Goal: Communication & Community: Answer question/provide support

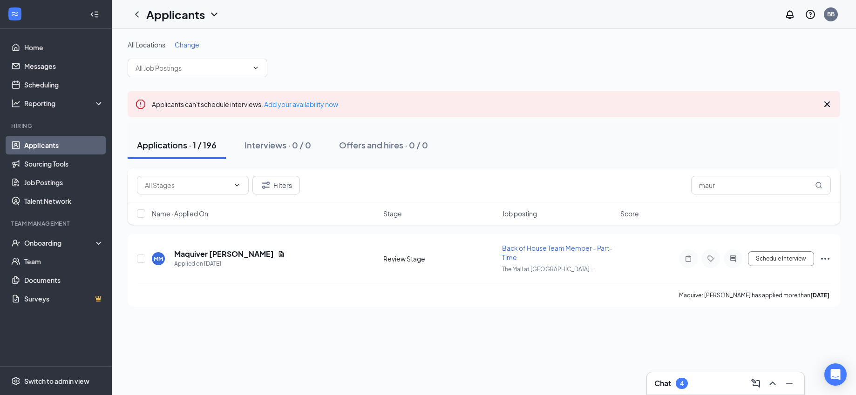
click at [660, 379] on h3 "Chat" at bounding box center [662, 384] width 17 height 10
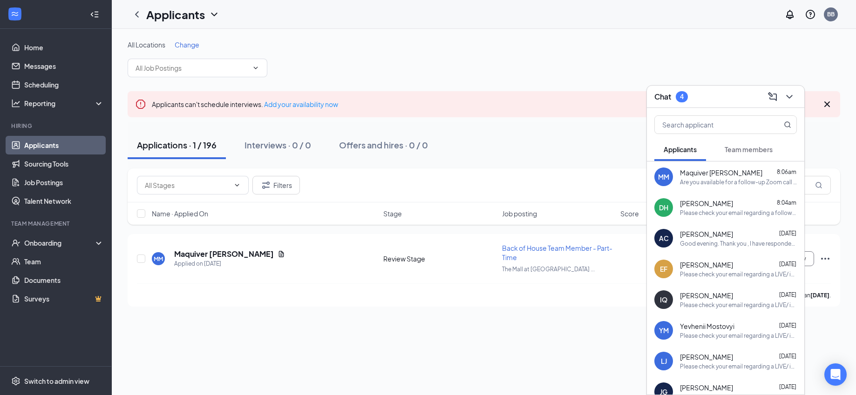
click at [718, 207] on span "Daniel Henry" at bounding box center [706, 203] width 53 height 9
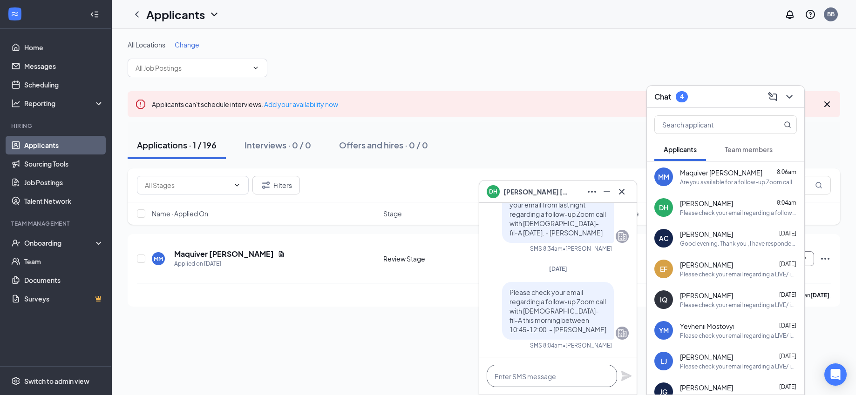
click at [543, 381] on textarea at bounding box center [552, 376] width 130 height 22
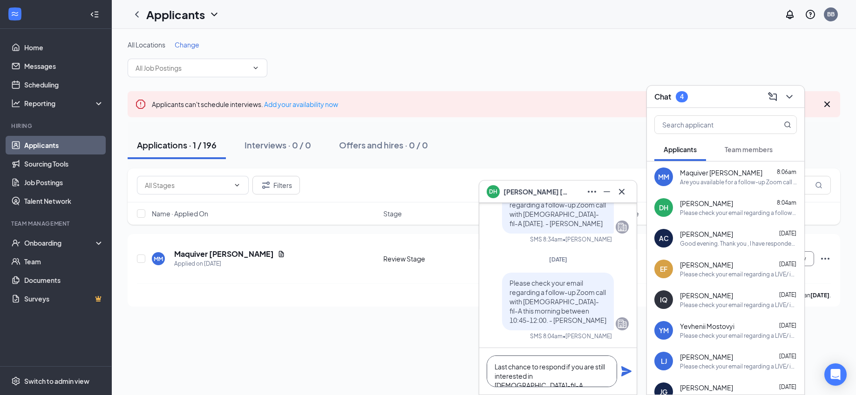
type textarea "Last chance to respond if you are still interested in Chick-fil-A."
click at [627, 373] on icon "Plane" at bounding box center [626, 371] width 10 height 10
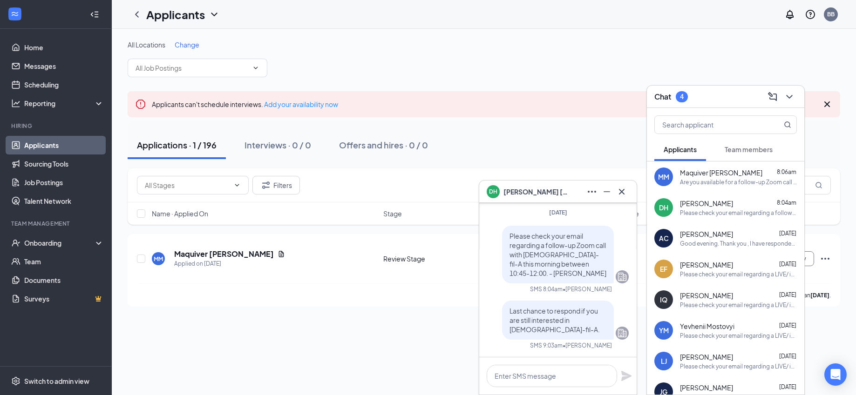
scroll to position [0, 0]
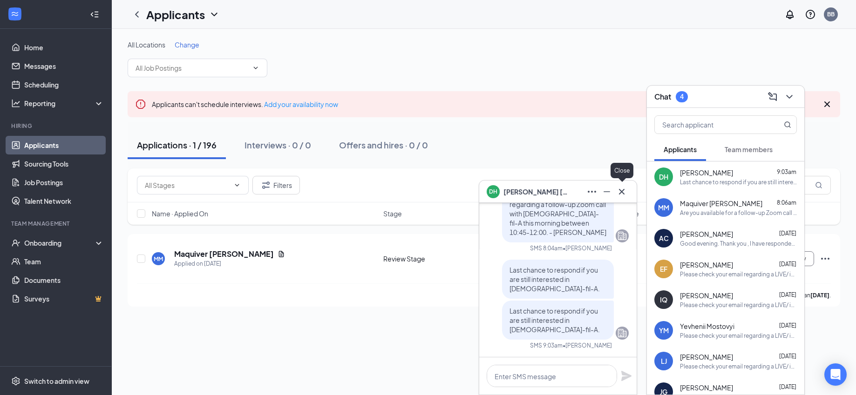
click at [622, 189] on icon "Cross" at bounding box center [621, 191] width 11 height 11
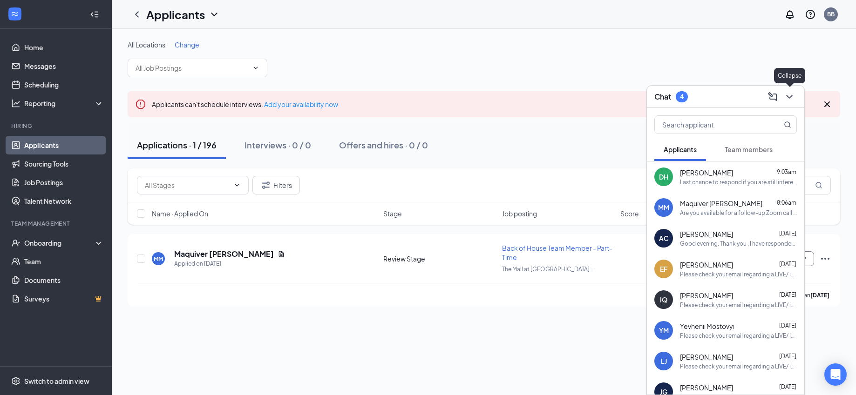
click at [794, 89] on button at bounding box center [789, 96] width 15 height 15
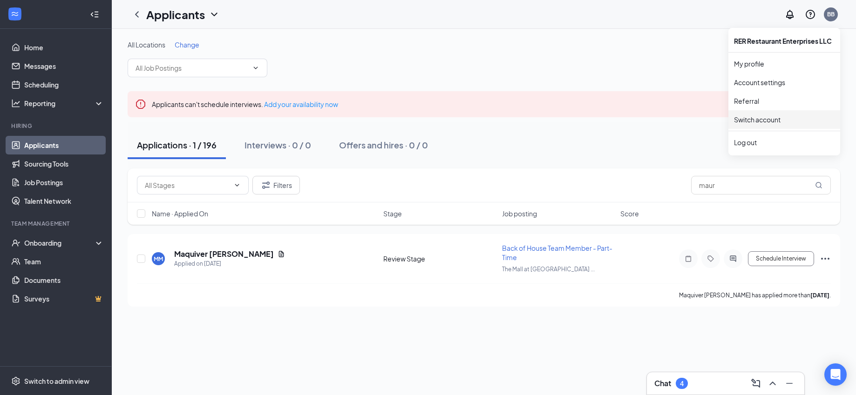
click at [759, 121] on link "Switch account" at bounding box center [757, 119] width 47 height 8
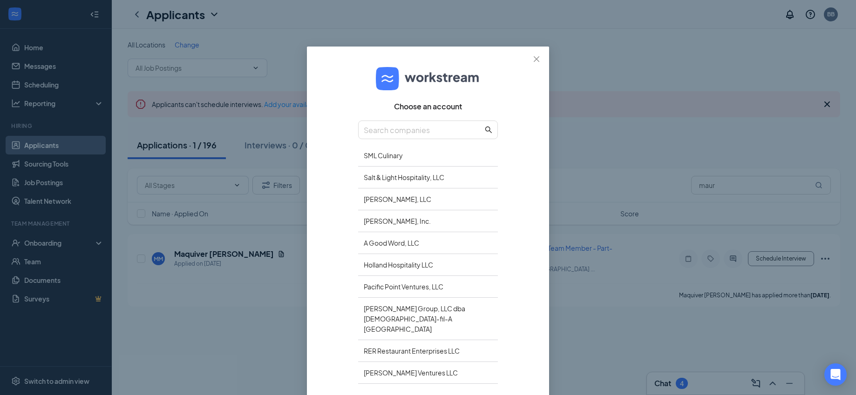
click at [389, 368] on div "[PERSON_NAME] Ventures LLC" at bounding box center [428, 373] width 140 height 22
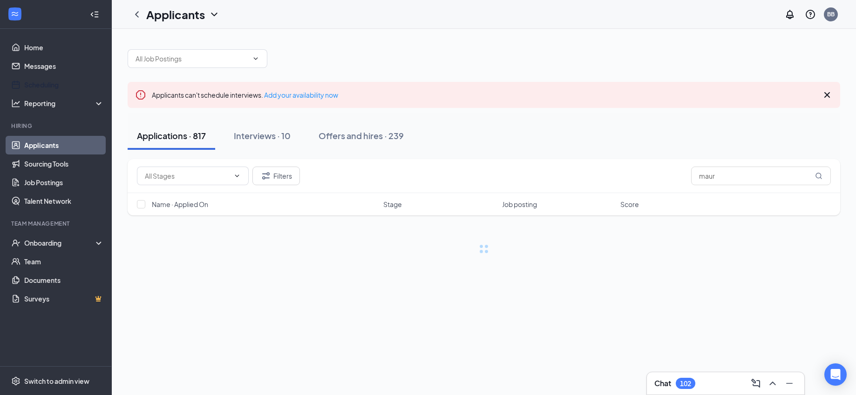
click at [52, 87] on link "Scheduling" at bounding box center [64, 84] width 80 height 19
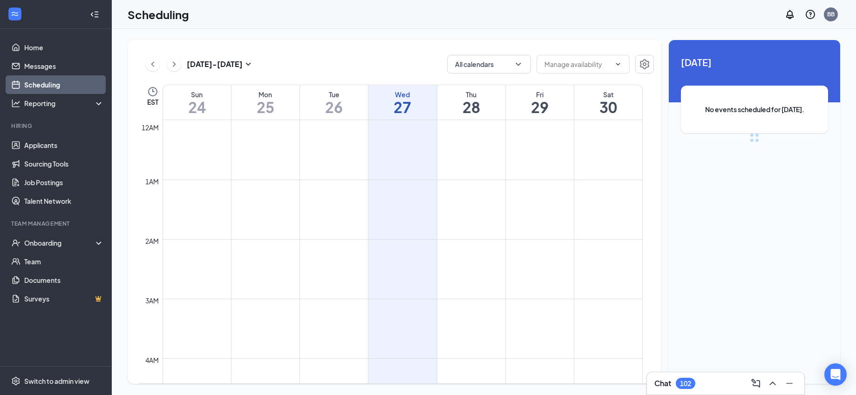
scroll to position [458, 0]
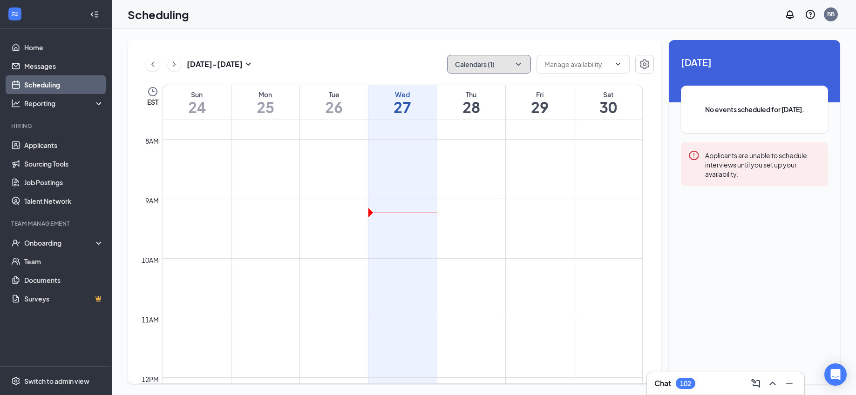
click at [482, 68] on button "Calendars (1)" at bounding box center [489, 64] width 84 height 19
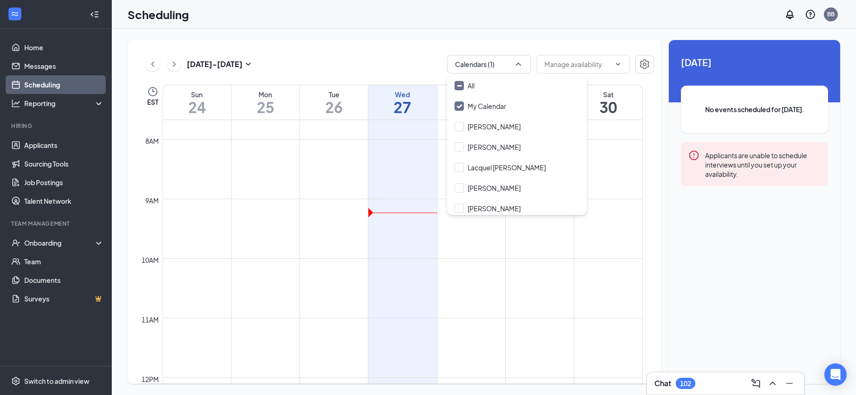
click at [460, 127] on input "Dawn Hodges" at bounding box center [487, 126] width 66 height 9
checkbox input "true"
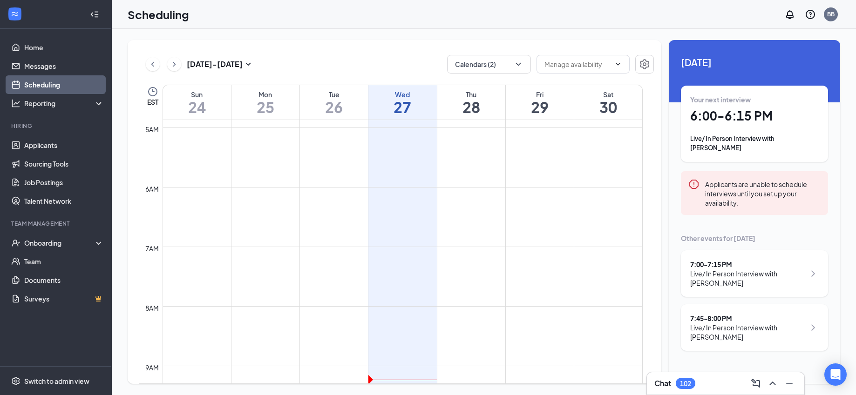
scroll to position [253, 0]
click at [838, 161] on div "Today Your next interview 6:00 - 6:15 PM Live/ In Person Interview with Parker …" at bounding box center [754, 203] width 171 height 326
click at [836, 167] on div "Today Your next interview 6:00 - 6:15 PM Live/ In Person Interview with Parker …" at bounding box center [754, 203] width 171 height 326
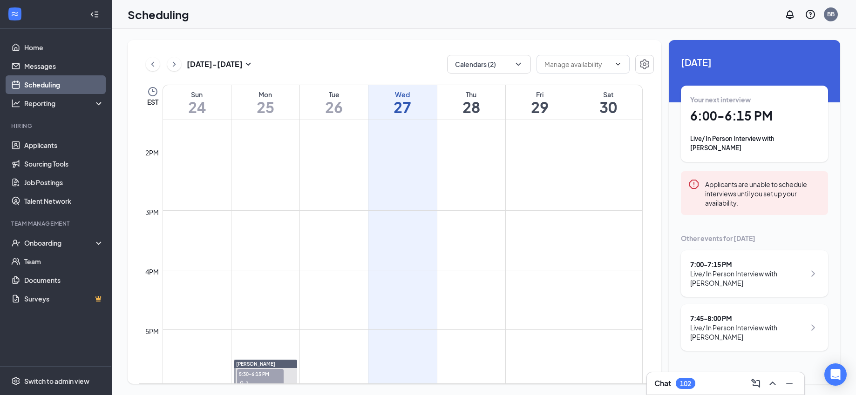
scroll to position [870, 0]
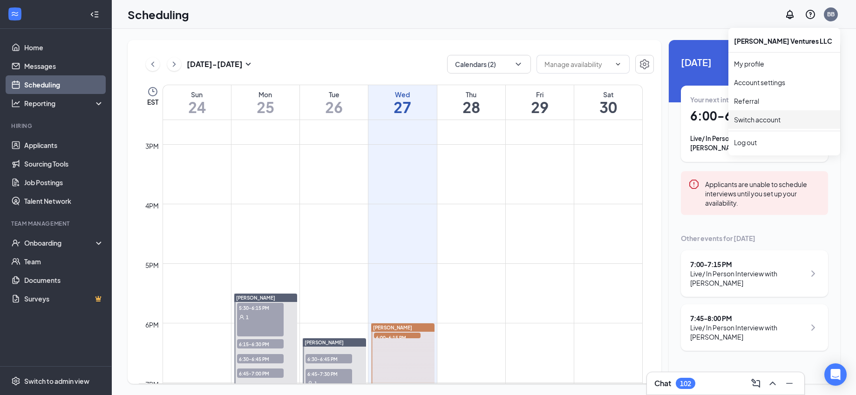
click at [763, 119] on link "Switch account" at bounding box center [757, 119] width 47 height 8
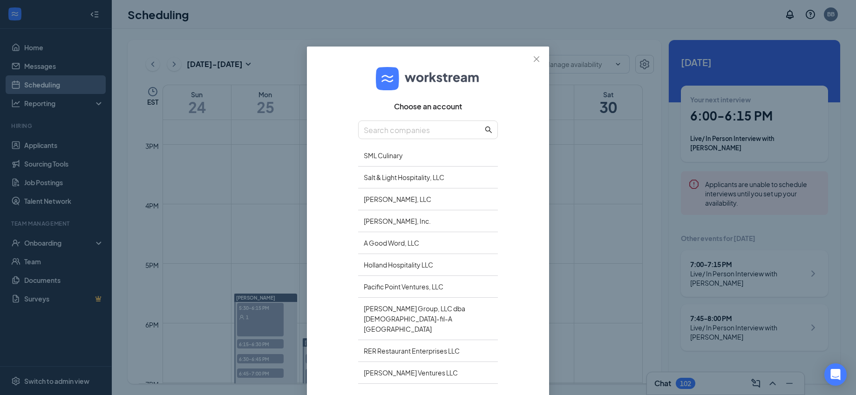
click at [386, 156] on div "SML Culinary" at bounding box center [428, 156] width 140 height 22
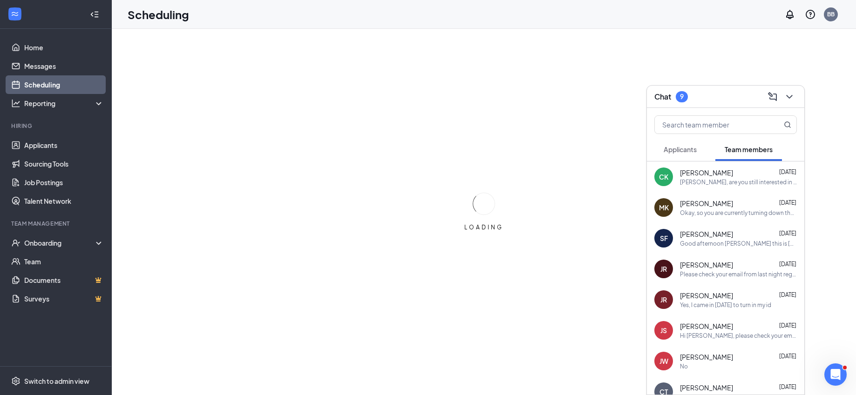
click at [670, 151] on span "Applicants" at bounding box center [680, 149] width 33 height 8
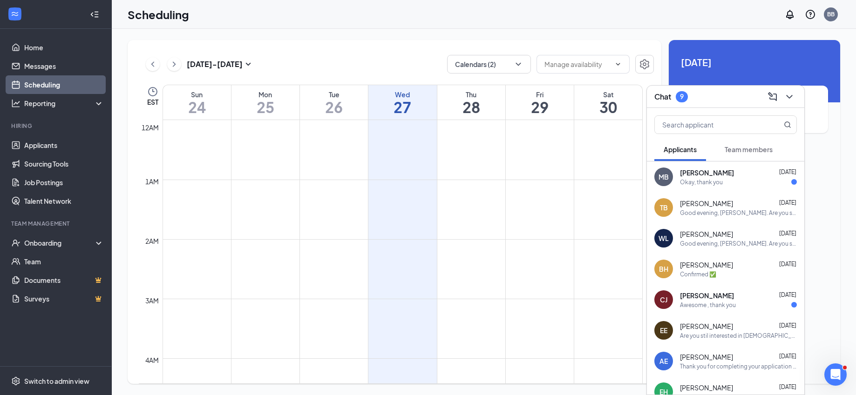
scroll to position [458, 0]
click at [709, 209] on div "Good evening, Thomas. Are you still interested in Chick-fil-A? Would you have i…" at bounding box center [738, 213] width 117 height 8
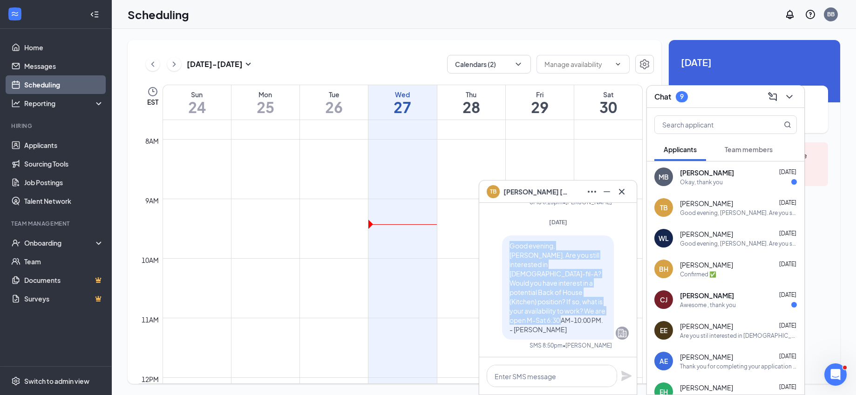
drag, startPoint x: 526, startPoint y: 331, endPoint x: 495, endPoint y: 258, distance: 79.3
click at [502, 258] on div "Good evening, Thomas. Are you still interested in Chick-fil-A? Would you have i…" at bounding box center [558, 288] width 112 height 104
copy span "Good evening, Thomas. Are you still interested in Chick-fil-A? Would you have i…"
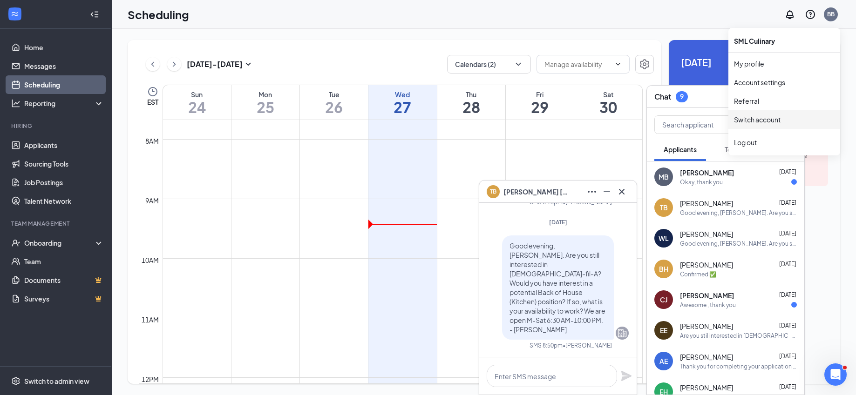
click at [754, 122] on link "Switch account" at bounding box center [757, 119] width 47 height 8
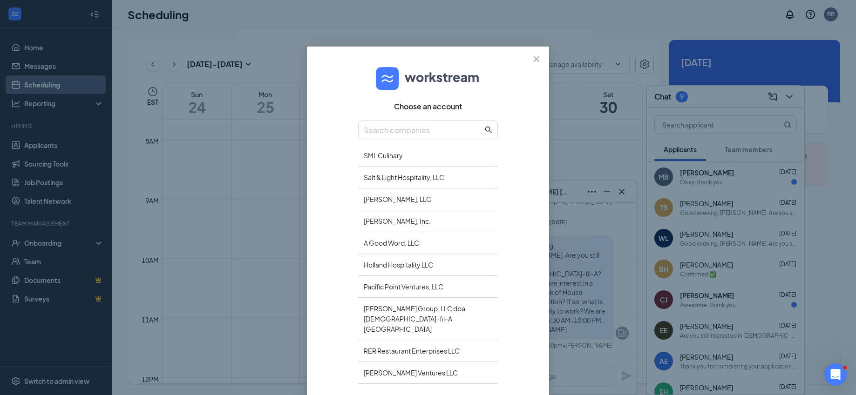
click at [379, 224] on div "[PERSON_NAME], Inc." at bounding box center [428, 221] width 140 height 22
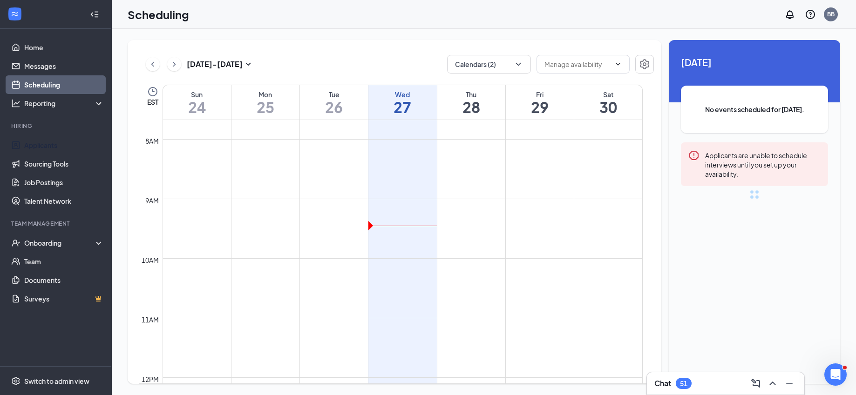
click at [55, 139] on link "Applicants" at bounding box center [64, 145] width 80 height 19
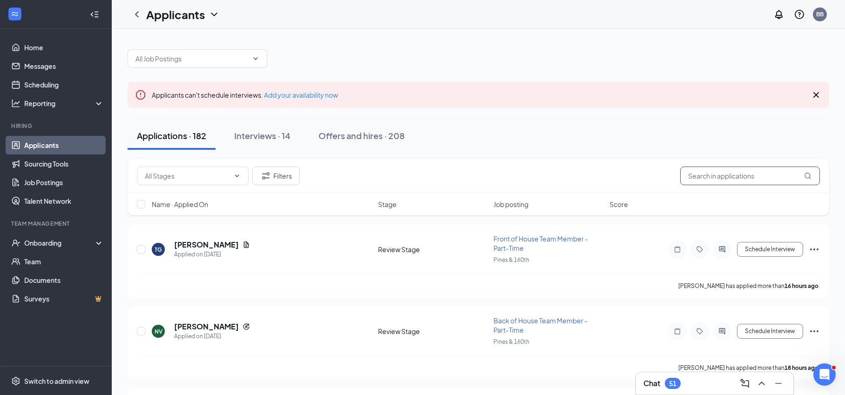
click at [742, 178] on input "text" at bounding box center [750, 176] width 140 height 19
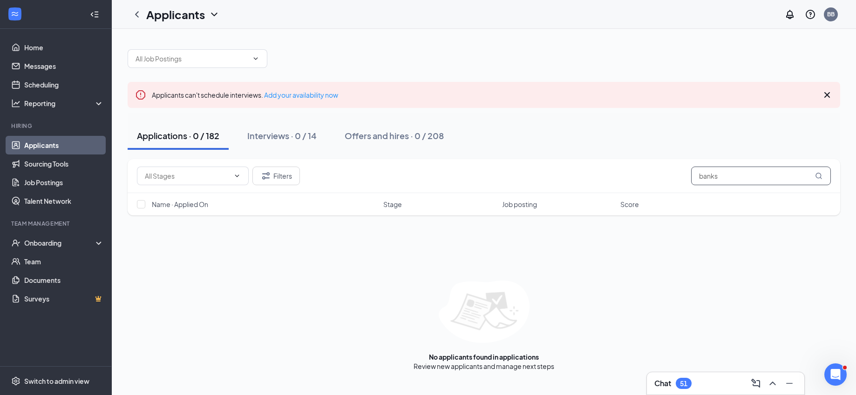
type input "banks"
click at [137, 15] on icon "ChevronLeft" at bounding box center [136, 14] width 11 height 11
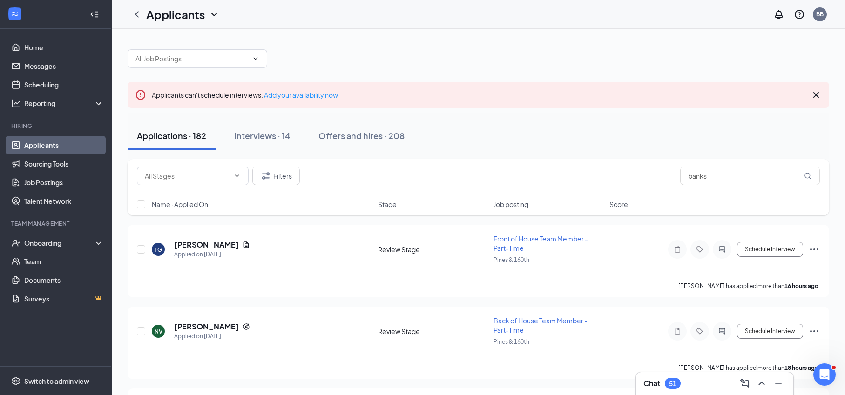
click at [205, 17] on div "Applicants" at bounding box center [183, 15] width 74 height 16
click at [201, 63] on link "Archived applicants" at bounding box center [202, 60] width 101 height 9
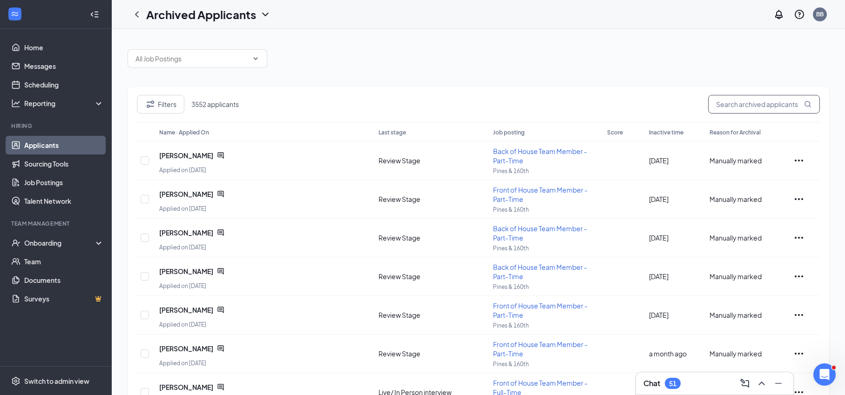
click at [741, 103] on input "text" at bounding box center [764, 104] width 112 height 19
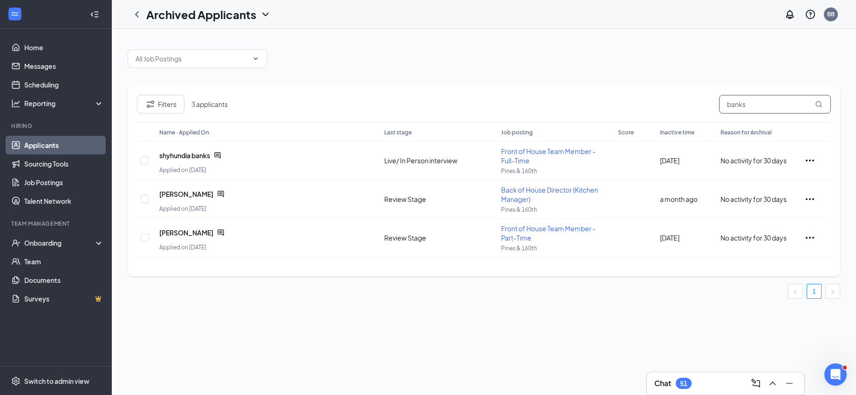
type input "banks"
click at [218, 154] on icon "ChatActive" at bounding box center [217, 155] width 6 height 6
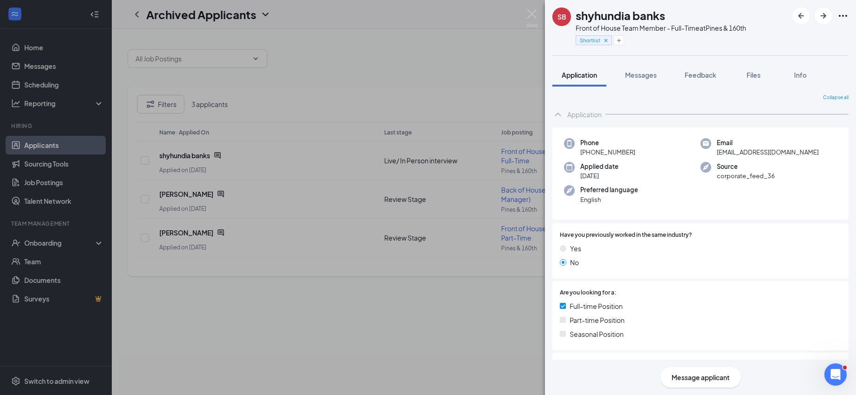
click at [648, 77] on span "Messages" at bounding box center [641, 75] width 32 height 8
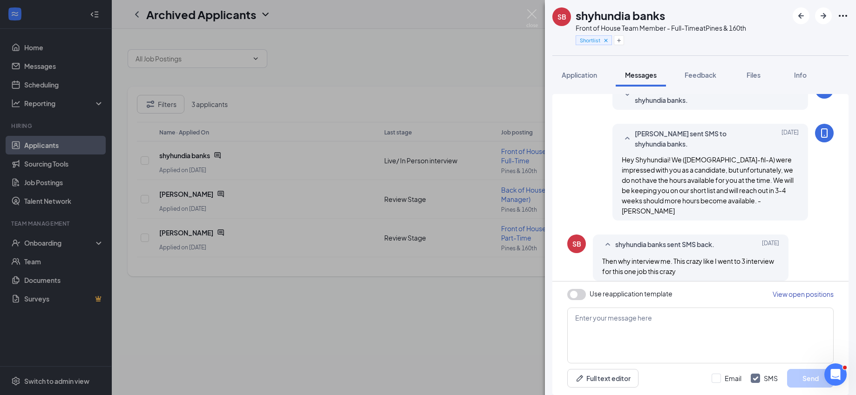
scroll to position [320, 0]
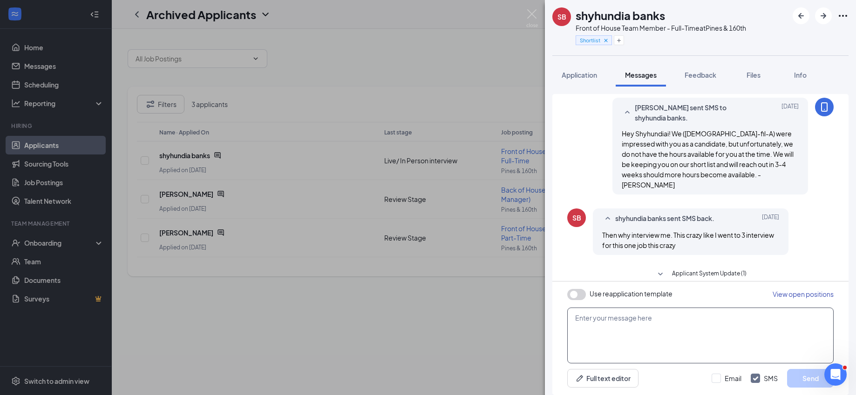
paste textarea "Good evening, Thomas. Are you still interested in Chick-fil-A? Would you have i…"
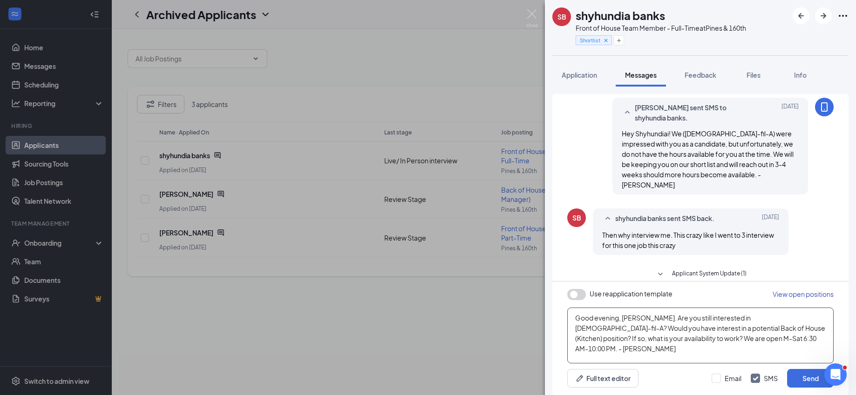
click at [620, 318] on textarea "Good evening, Thomas. Are you still interested in Chick-fil-A? Would you have i…" at bounding box center [700, 336] width 266 height 56
click at [771, 322] on textarea "Good morning, Shyhundia. Are you still interested in Chick-fil-A? Would you hav…" at bounding box center [700, 336] width 266 height 56
drag, startPoint x: 782, startPoint y: 328, endPoint x: 544, endPoint y: 317, distance: 238.7
click at [544, 317] on div "SB shyhundia banks Front of House Team Member - Full-Time at Pines & 160th Shor…" at bounding box center [428, 197] width 856 height 395
click at [779, 333] on textarea "Good morning, Shyhundia. Are you still interested in Chick-fil-A? If so, what i…" at bounding box center [700, 336] width 266 height 56
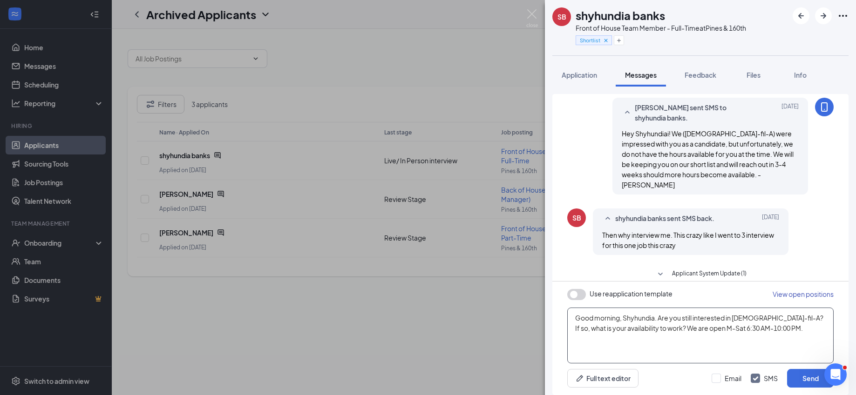
drag, startPoint x: 771, startPoint y: 329, endPoint x: 562, endPoint y: 302, distance: 210.3
click at [562, 302] on div "Use reapplication template View open positions Good morning, Shyhundia. Are you…" at bounding box center [700, 339] width 296 height 114
type textarea "Good morning, Shyhundia. Are you still interested in Chick-fil-A? If so, what i…"
click at [799, 379] on button "Send" at bounding box center [810, 378] width 47 height 19
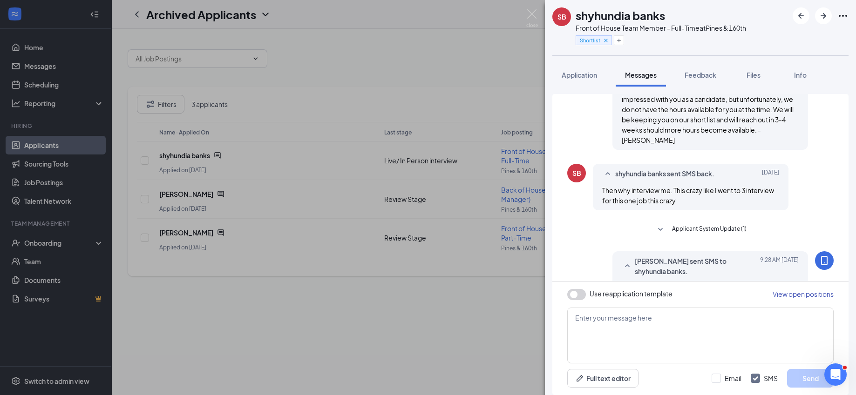
scroll to position [400, 0]
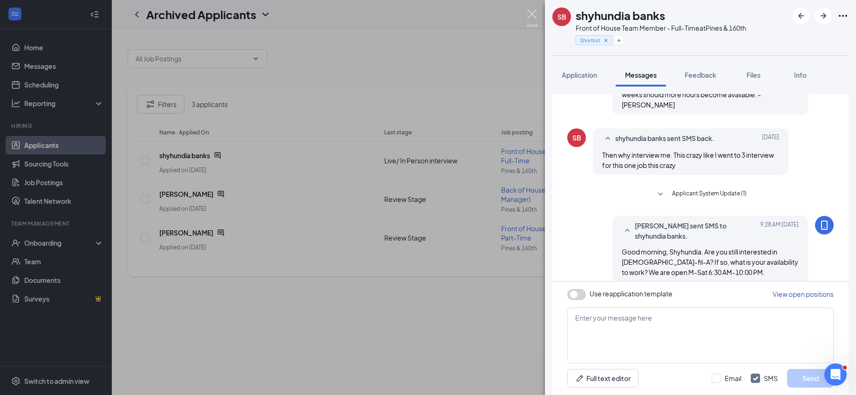
click at [535, 10] on img at bounding box center [532, 18] width 12 height 18
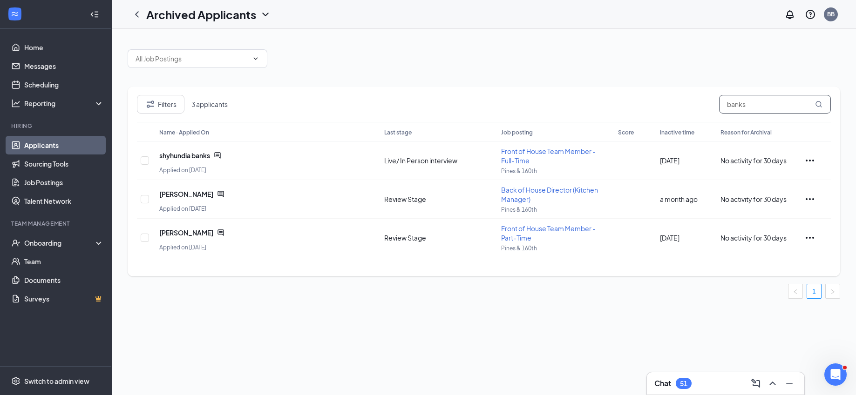
drag, startPoint x: 761, startPoint y: 110, endPoint x: 647, endPoint y: 115, distance: 113.7
click at [647, 115] on div "Filters 3 applicants banks" at bounding box center [484, 108] width 694 height 27
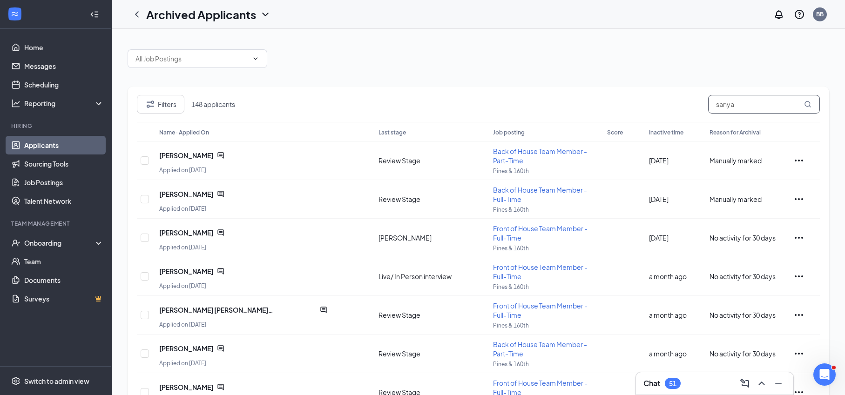
type input "sanya"
click at [217, 271] on icon "ChatActive" at bounding box center [220, 271] width 6 height 6
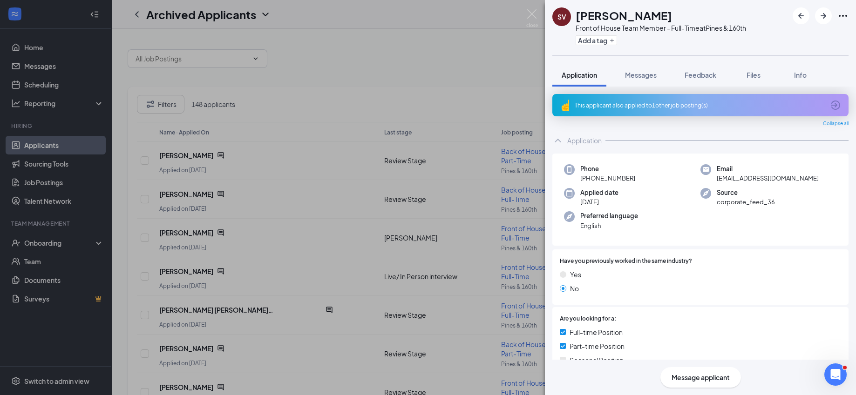
click at [638, 77] on span "Messages" at bounding box center [641, 75] width 32 height 8
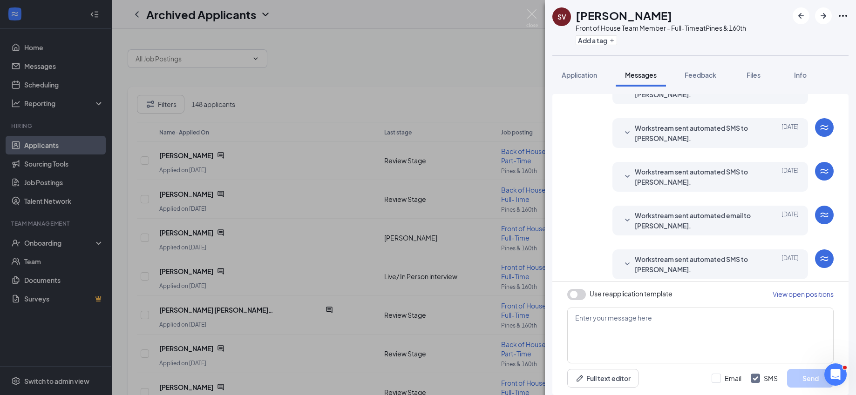
scroll to position [247, 0]
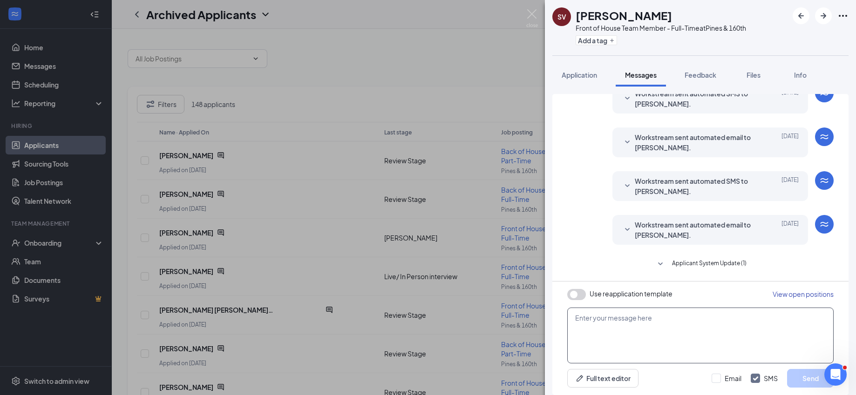
paste textarea "Good morning, Shyhundia. Are you still interested in Chick-fil-A? If so, what i…"
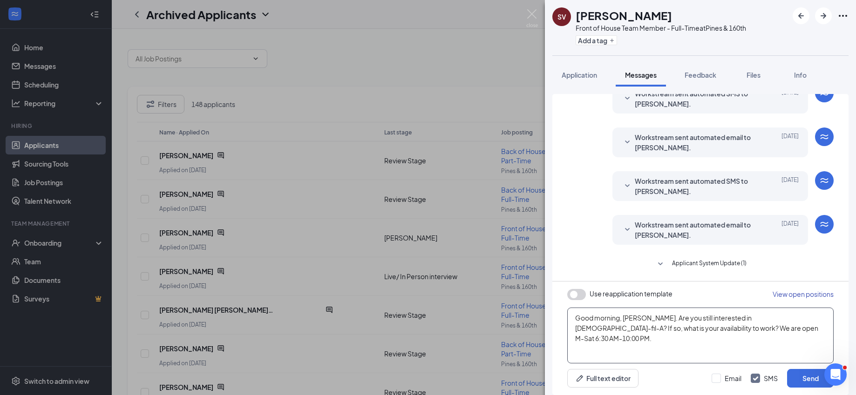
type textarea "Good morning, Sanya. Are you still interested in Chick-fil-A? If so, what is yo…"
click at [809, 376] on button "Send" at bounding box center [810, 378] width 47 height 19
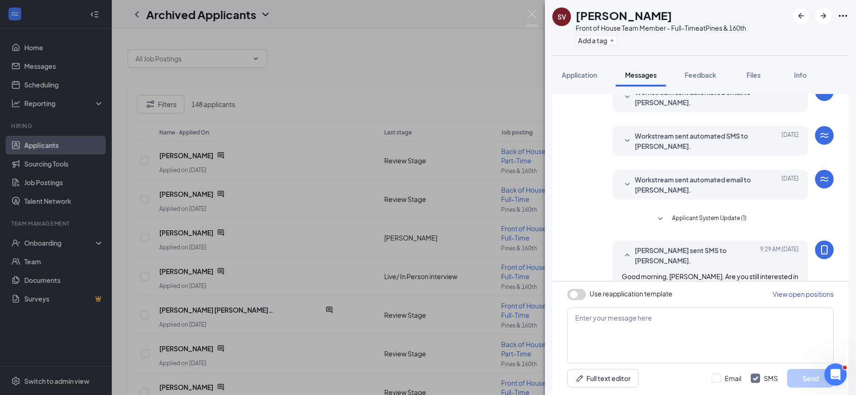
scroll to position [327, 0]
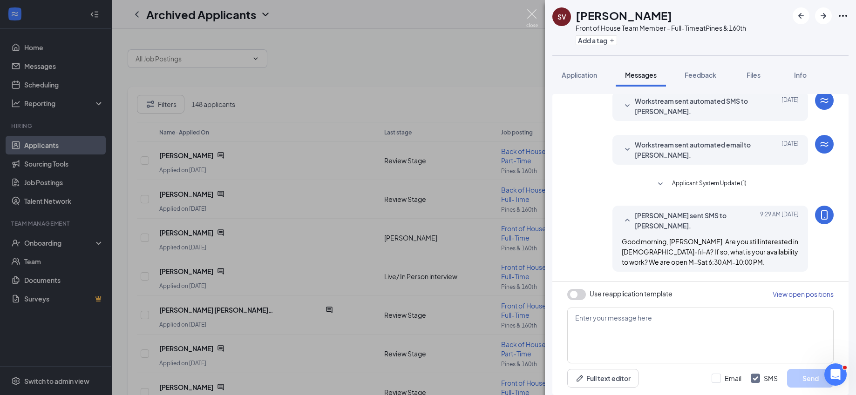
click at [535, 14] on img at bounding box center [532, 18] width 12 height 18
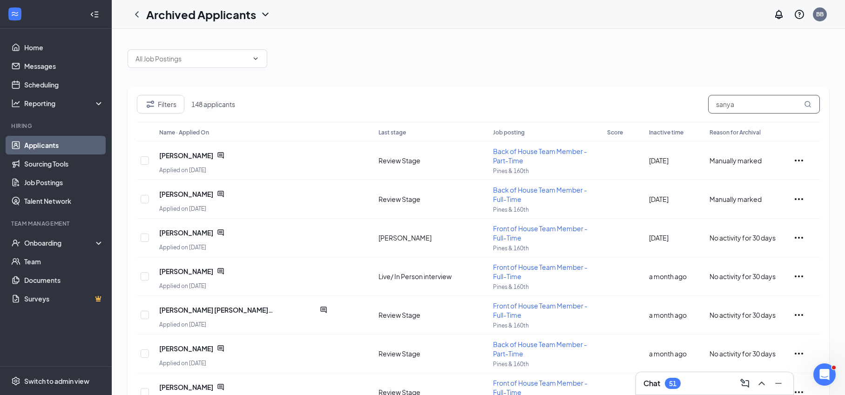
drag, startPoint x: 751, startPoint y: 104, endPoint x: 617, endPoint y: 113, distance: 133.5
click at [617, 113] on div "Filters 148 applicants sanya" at bounding box center [478, 108] width 683 height 27
type input "joshua"
click at [217, 349] on icon "ChatActive" at bounding box center [220, 348] width 7 height 7
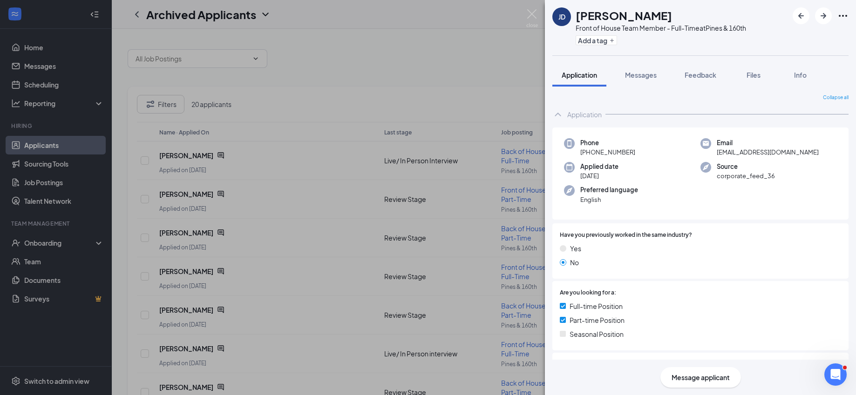
click at [641, 74] on span "Messages" at bounding box center [641, 75] width 32 height 8
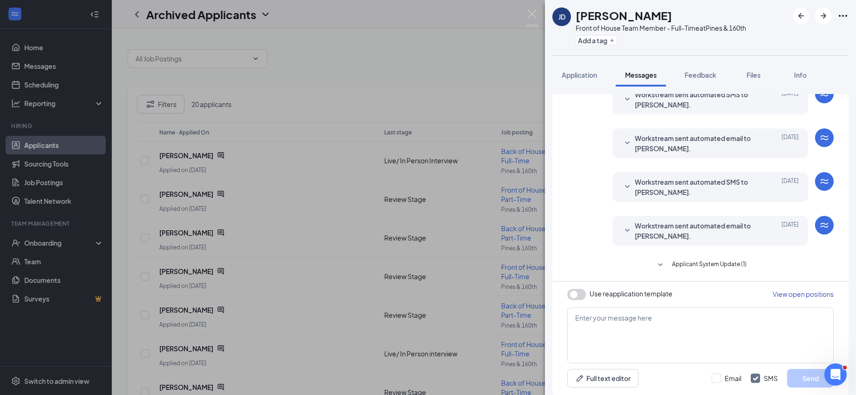
scroll to position [247, 0]
paste textarea "Good morning, Shyhundia. Are you still interested in Chick-fil-A? If so, what i…"
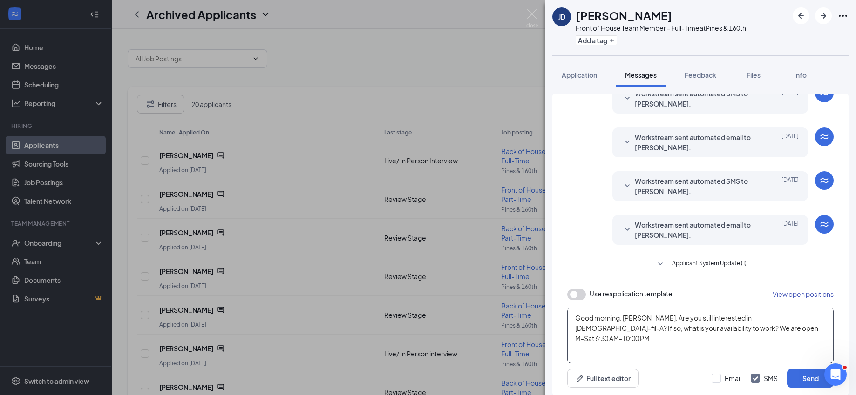
type textarea "Good morning, Joshua. Are you still interested in Chick-fil-A? If so, what is y…"
click at [804, 380] on button "Send" at bounding box center [810, 378] width 47 height 19
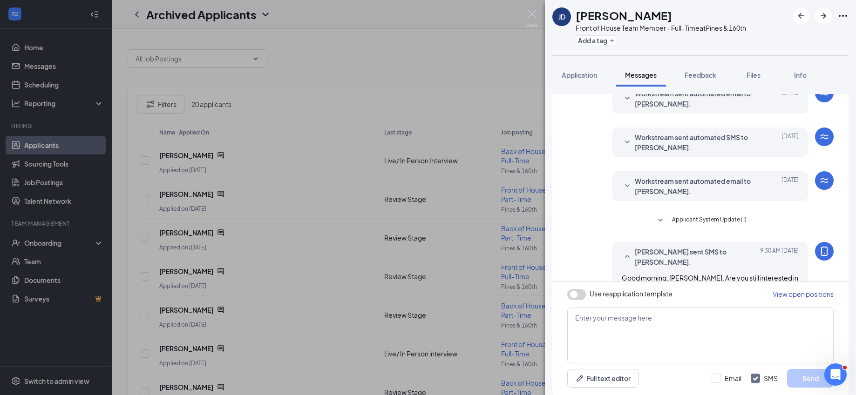
scroll to position [318, 0]
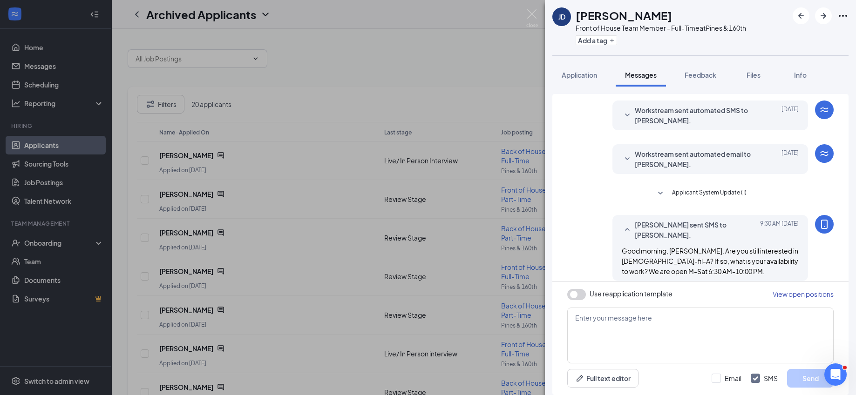
click at [530, 5] on div "JD Joshua Davis Front of House Team Member - Full-Time at Pines & 160th Add a t…" at bounding box center [428, 197] width 856 height 395
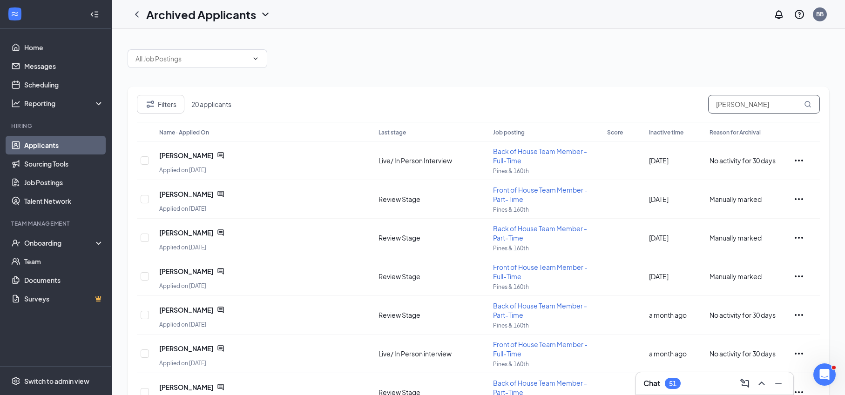
drag, startPoint x: 717, startPoint y: 109, endPoint x: 624, endPoint y: 101, distance: 92.6
click at [624, 101] on div "Filters 20 applicants joshua" at bounding box center [478, 108] width 683 height 27
type input "jayla"
click at [217, 155] on icon "ChatActive" at bounding box center [220, 155] width 7 height 7
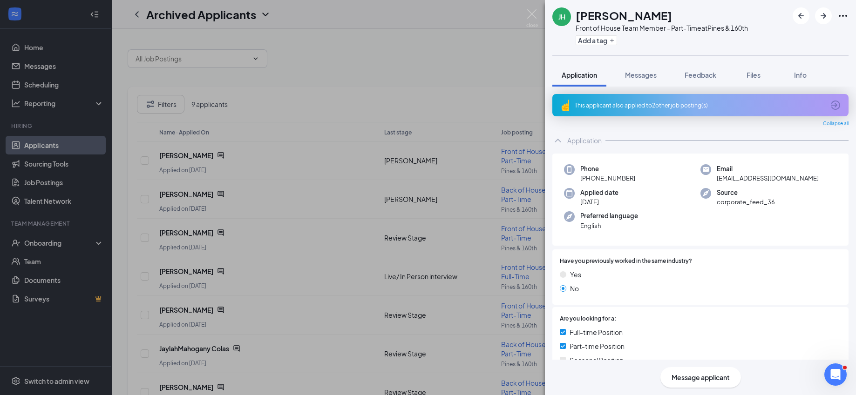
click at [638, 80] on button "Messages" at bounding box center [641, 74] width 50 height 23
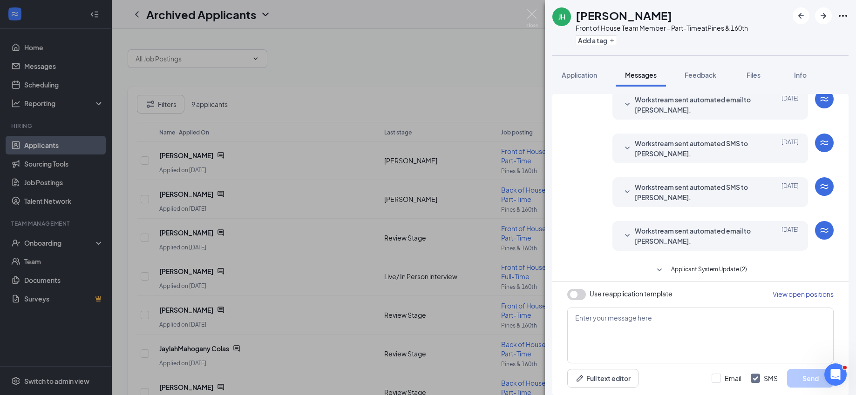
scroll to position [42, 0]
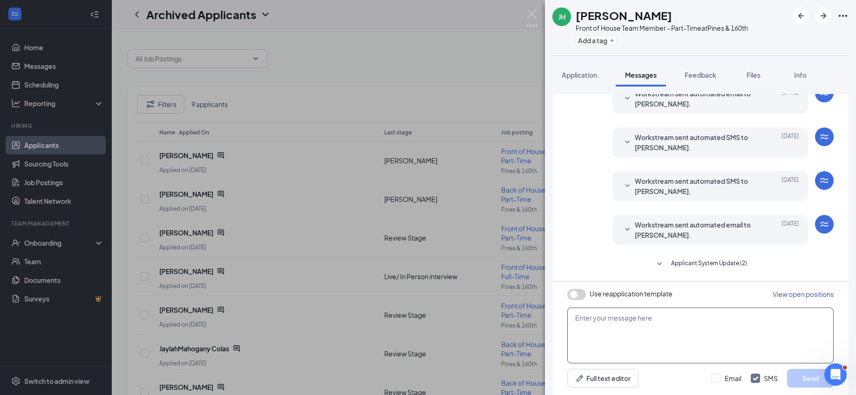
paste textarea "Good morning, Shyhundia. Are you still interested in Chick-fil-A? If so, what i…"
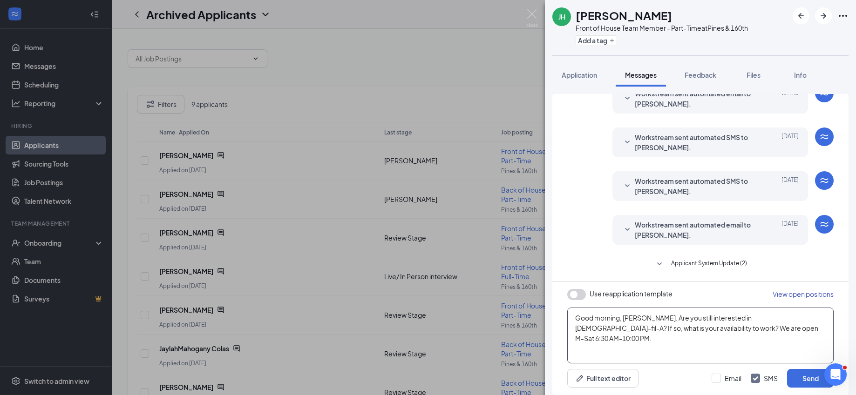
type textarea "Good morning, Jayla. Are you still interested in Chick-fil-A? If so, what is yo…"
click at [807, 377] on button "Send" at bounding box center [810, 378] width 47 height 19
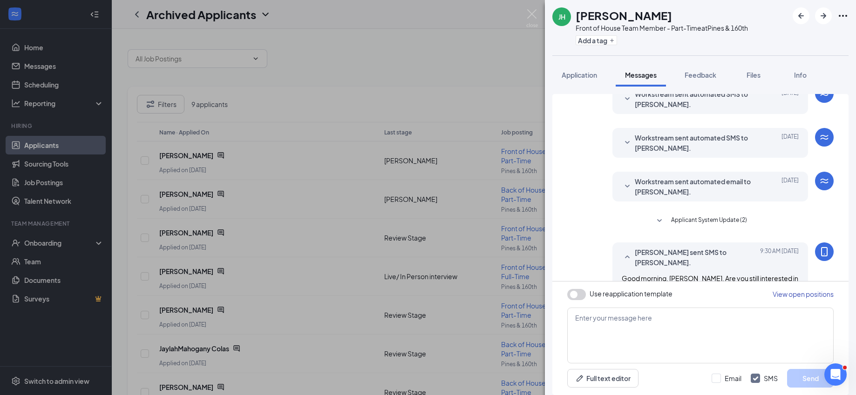
scroll to position [113, 0]
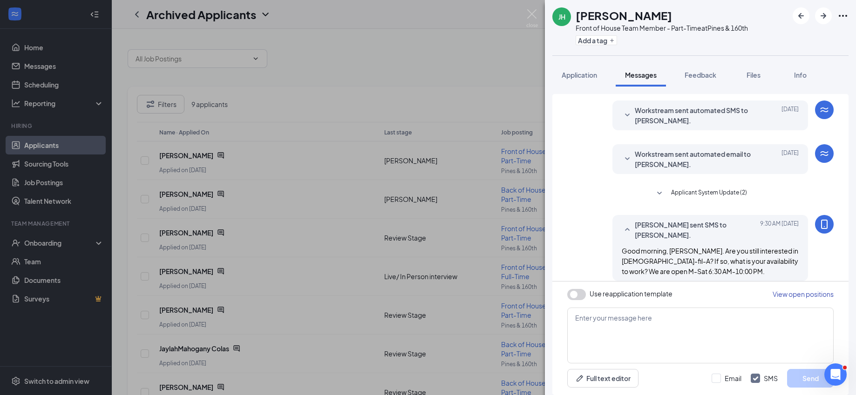
click at [533, 9] on div "JH Jayla Henry Front of House Team Member - Part-Time at Pines & 160th Add a ta…" at bounding box center [428, 197] width 856 height 395
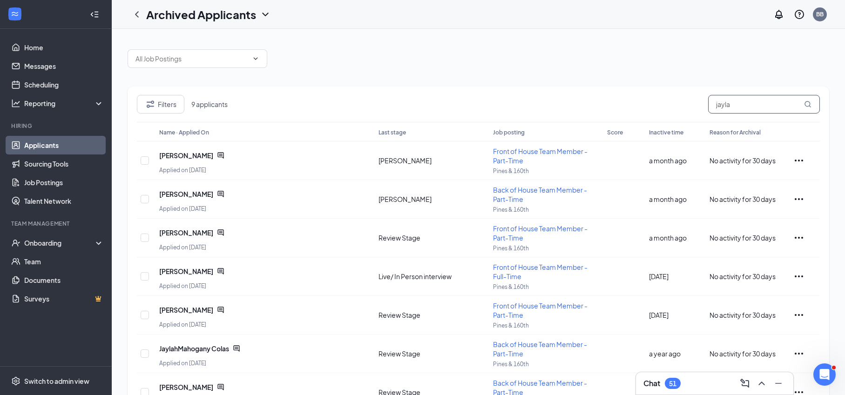
drag, startPoint x: 749, startPoint y: 107, endPoint x: 633, endPoint y: 104, distance: 115.5
click at [633, 104] on div "Filters 9 applicants jayla" at bounding box center [478, 108] width 683 height 27
type input "sanchez"
click at [217, 154] on icon "ChatActive" at bounding box center [220, 155] width 6 height 6
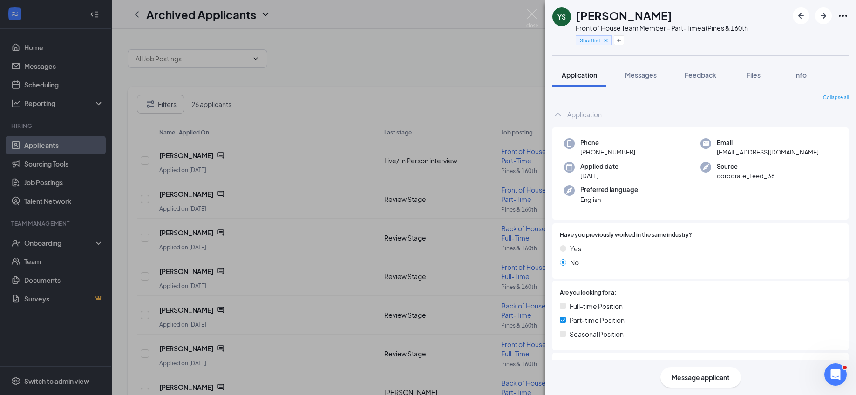
click at [637, 76] on span "Messages" at bounding box center [641, 75] width 32 height 8
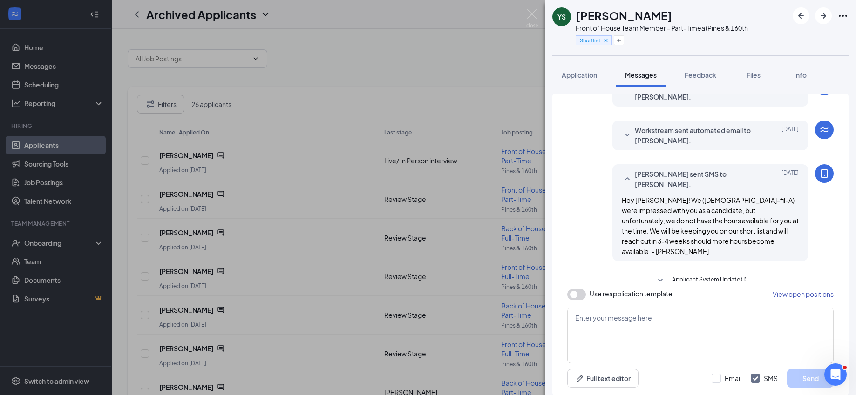
scroll to position [425, 0]
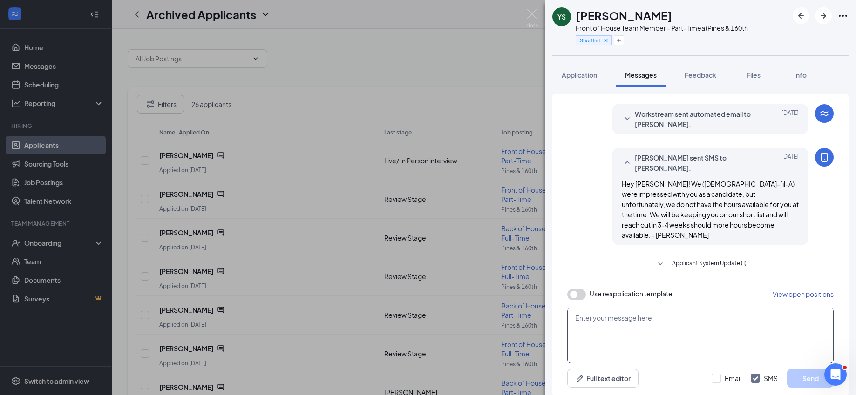
paste textarea "Good morning, Shyhundia. Are you still interested in Chick-fil-A? If so, what i…"
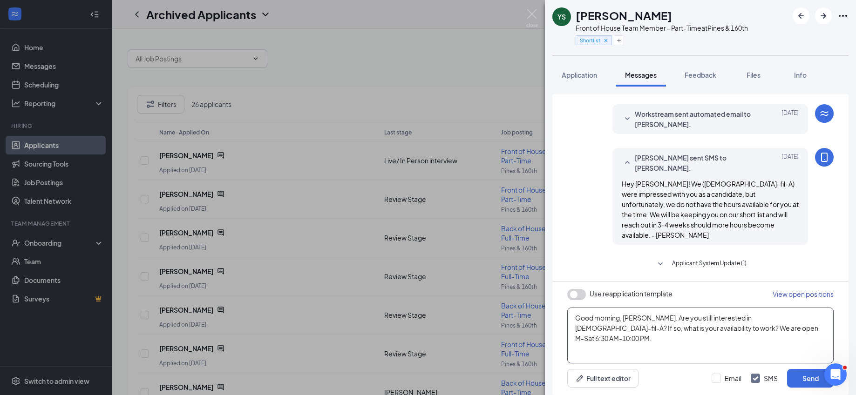
type textarea "Good morning, Yaneysi. Are you still interested in Chick-fil-A? If so, what is …"
click at [801, 373] on button "Send" at bounding box center [810, 378] width 47 height 19
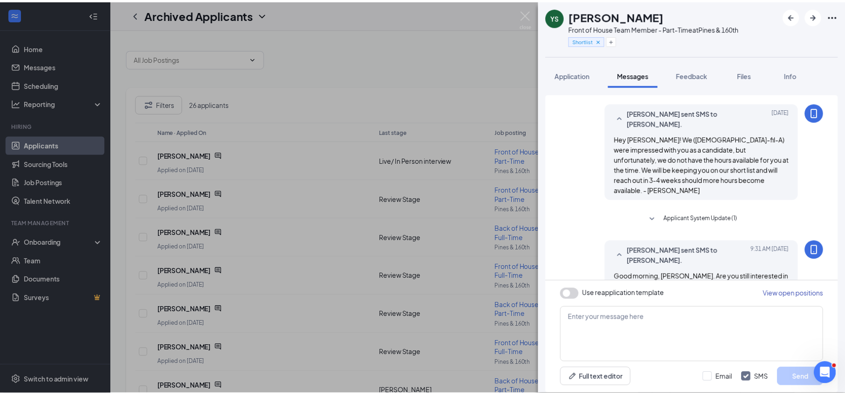
scroll to position [505, 0]
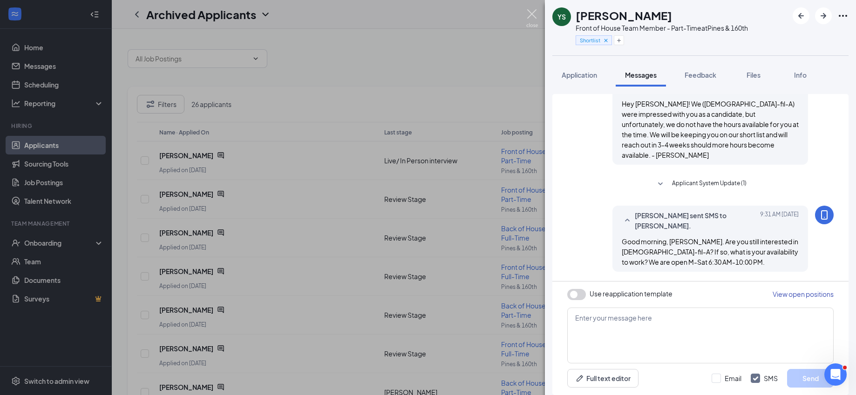
click at [534, 13] on img at bounding box center [532, 18] width 12 height 18
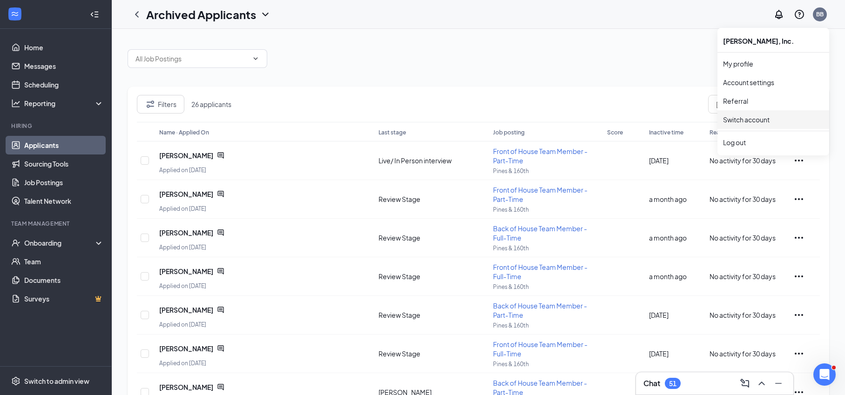
click at [753, 118] on link "Switch account" at bounding box center [746, 119] width 47 height 8
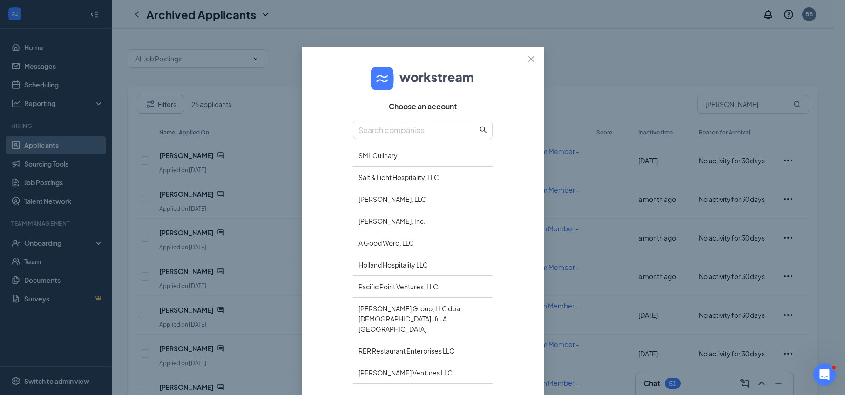
click at [372, 175] on div "Salt & Light Hospitality, LLC" at bounding box center [423, 178] width 140 height 22
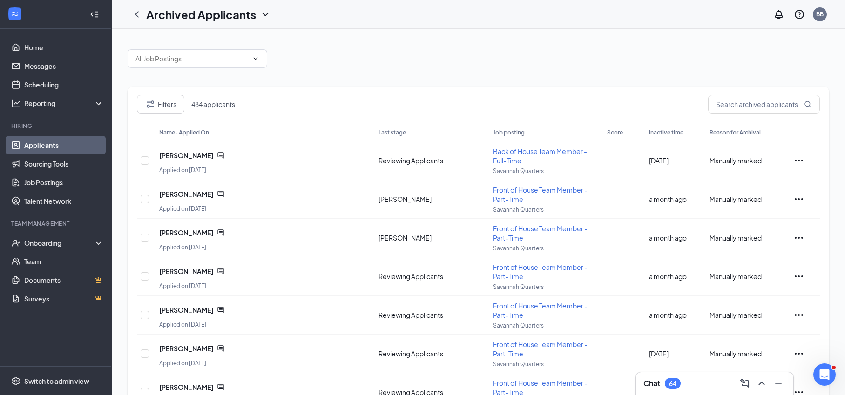
click at [264, 15] on icon "ChevronDown" at bounding box center [265, 15] width 6 height 4
click at [197, 55] on link "Archived applicants" at bounding box center [202, 60] width 101 height 11
click at [191, 39] on div "Filters 484 applicants Name · Applied On Last stage Job posting Score Inactive …" at bounding box center [478, 305] width 733 height 552
click at [266, 14] on icon "ChevronDown" at bounding box center [265, 14] width 11 height 11
click at [181, 43] on link "Applicants" at bounding box center [202, 40] width 101 height 9
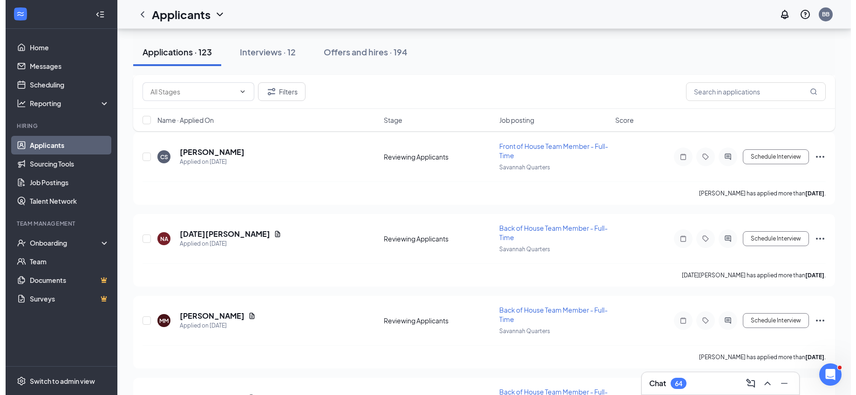
scroll to position [642, 0]
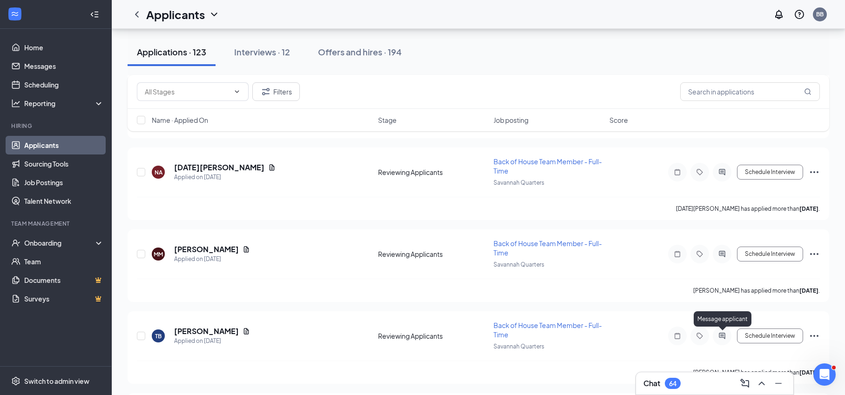
click at [722, 336] on icon "ActiveChat" at bounding box center [722, 335] width 11 height 7
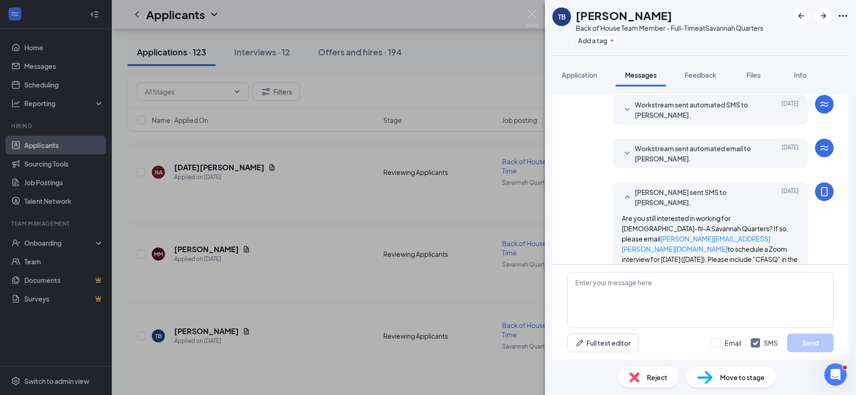
scroll to position [123, 0]
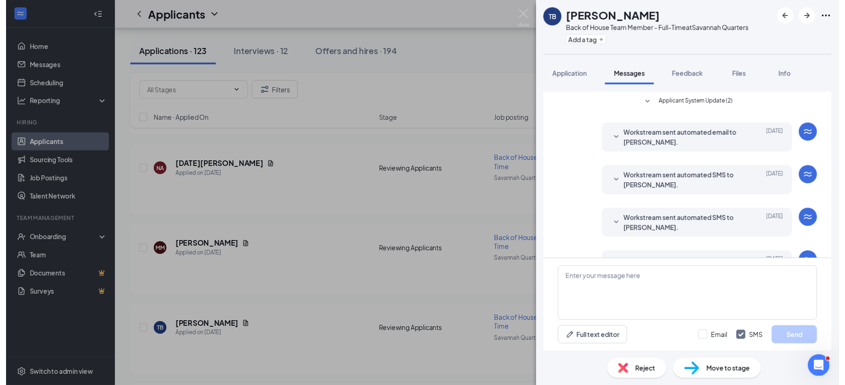
scroll to position [99, 0]
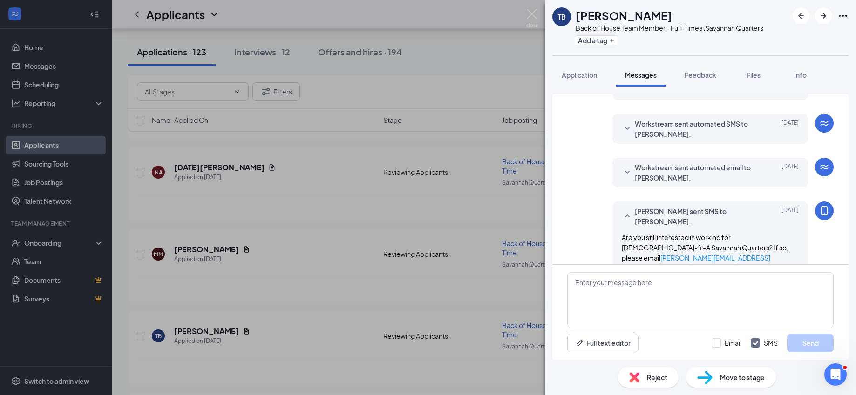
click at [533, 8] on div "TB [PERSON_NAME] Back of House Team Member - Full-Time at [GEOGRAPHIC_DATA] Add…" at bounding box center [428, 197] width 856 height 395
click at [529, 11] on img at bounding box center [532, 18] width 12 height 18
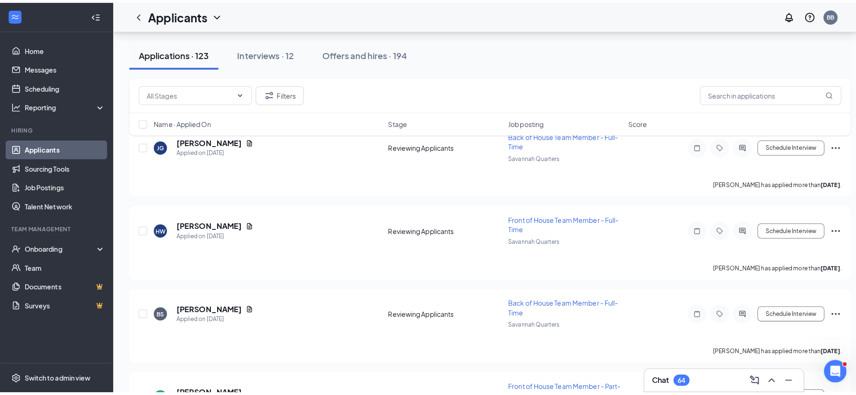
scroll to position [1472, 0]
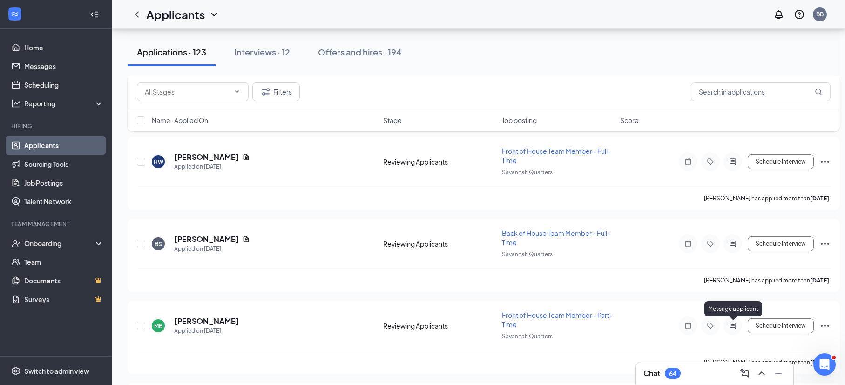
click at [734, 325] on icon "ActiveChat" at bounding box center [733, 325] width 6 height 6
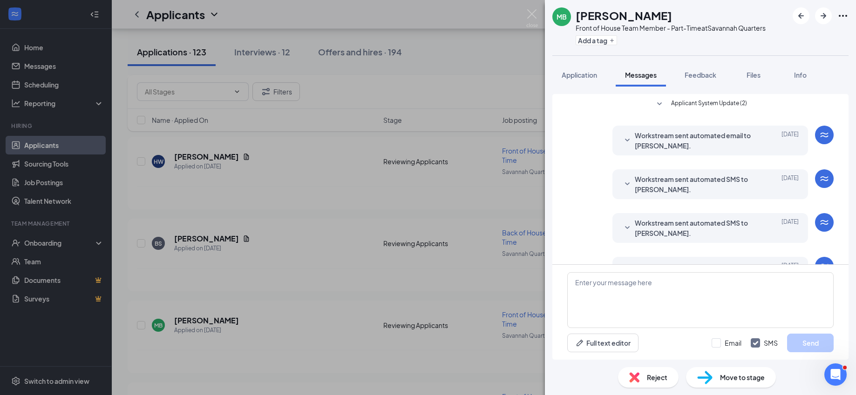
click at [438, 286] on div "MB [PERSON_NAME] Front of House Team Member - Part-Time at [GEOGRAPHIC_DATA] Ad…" at bounding box center [428, 197] width 856 height 395
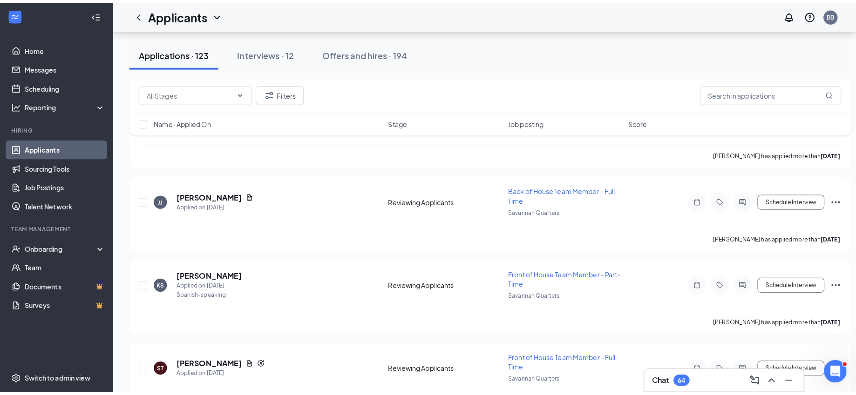
scroll to position [2785, 0]
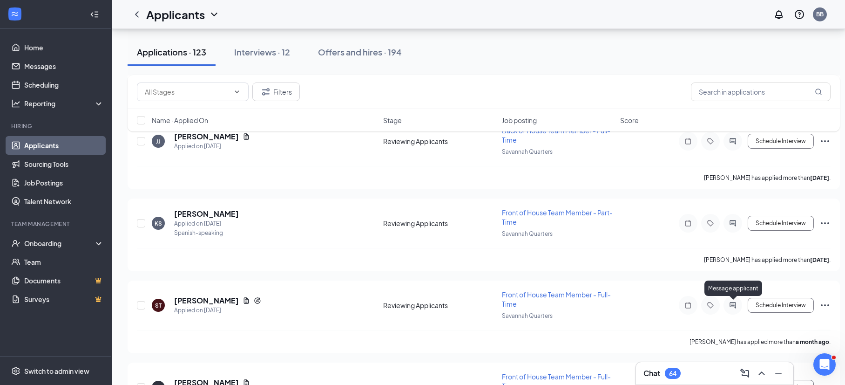
click at [734, 305] on icon "ActiveChat" at bounding box center [732, 304] width 11 height 7
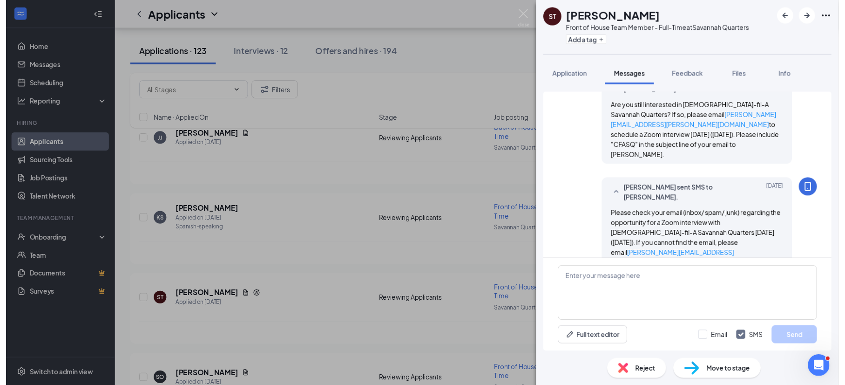
scroll to position [565, 0]
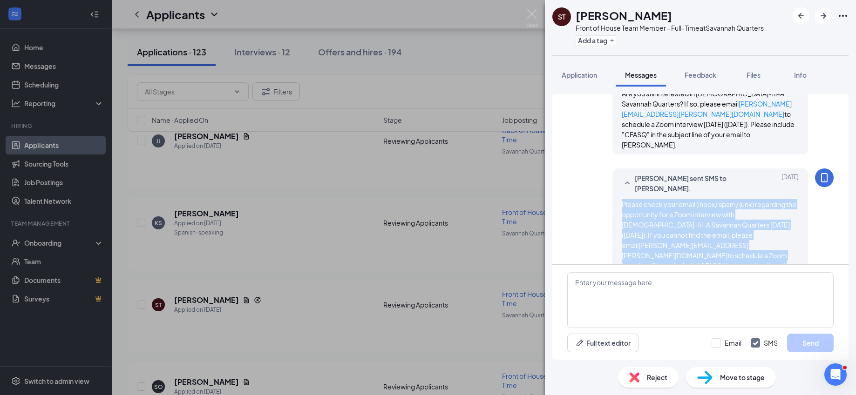
drag, startPoint x: 683, startPoint y: 245, endPoint x: 604, endPoint y: 186, distance: 98.2
click at [612, 186] on div "[PERSON_NAME] sent SMS to [PERSON_NAME]. [DATE] Please check your email (inbox/…" at bounding box center [710, 227] width 196 height 117
copy span "Please check your email (inbox/ spam/ junk) regarding the opportunity for a Zoo…"
click at [474, 183] on div "ST [PERSON_NAME] Front of House Team Member - Full-Time at [GEOGRAPHIC_DATA] Ad…" at bounding box center [428, 197] width 856 height 395
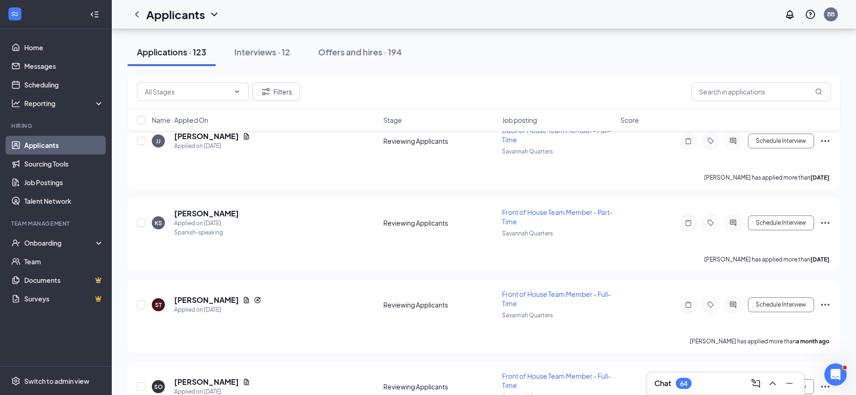
click at [474, 183] on div "[PERSON_NAME] has applied more than [DATE] ." at bounding box center [484, 177] width 694 height 23
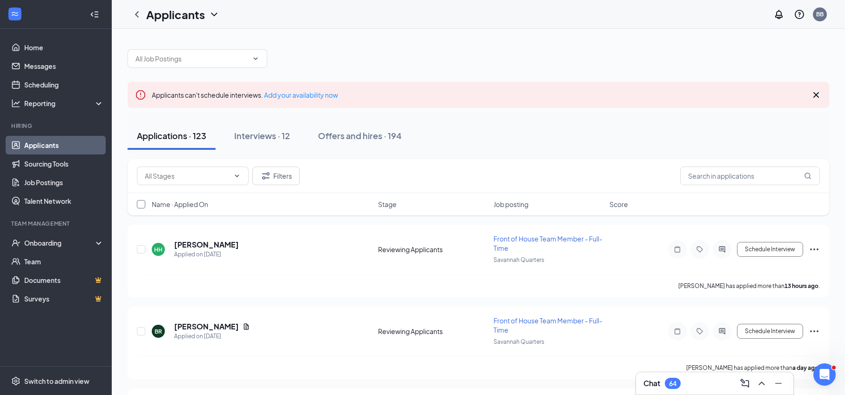
click at [142, 206] on input "checkbox" at bounding box center [141, 204] width 8 height 8
checkbox input "true"
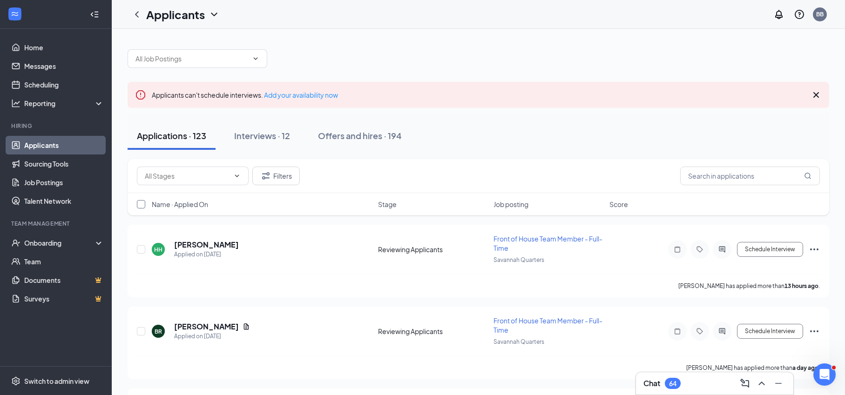
checkbox input "true"
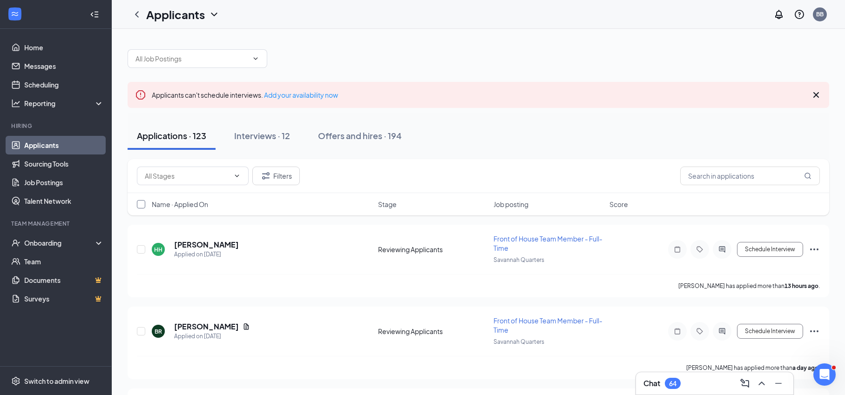
checkbox input "true"
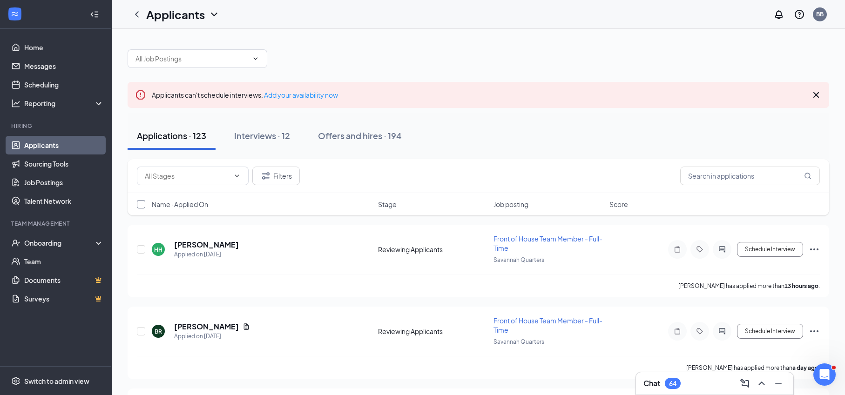
checkbox input "true"
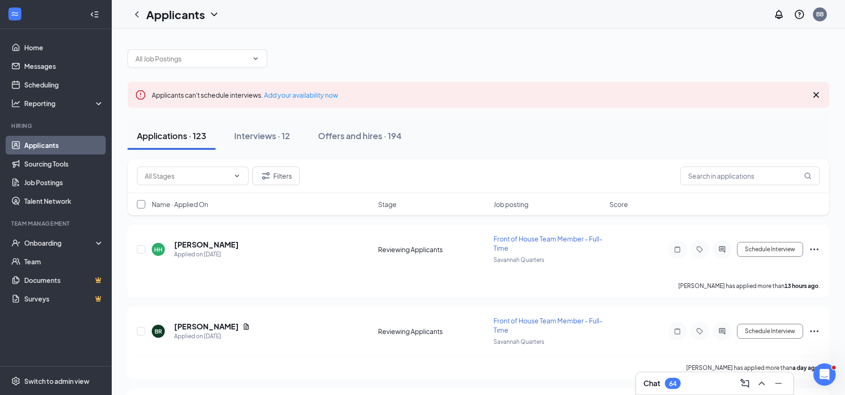
checkbox input "true"
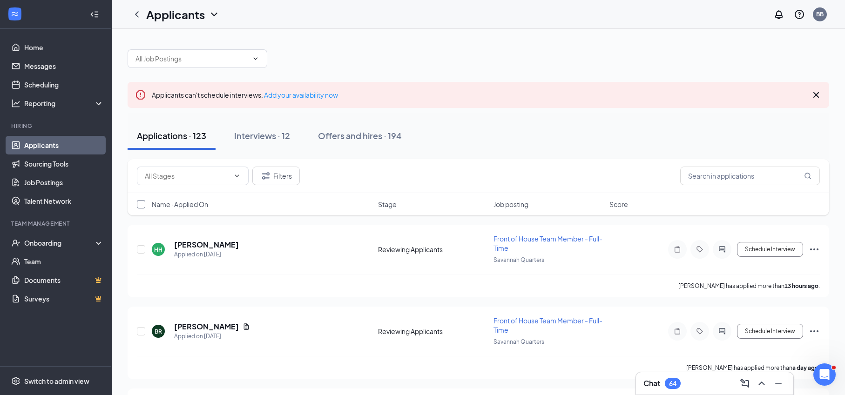
checkbox input "true"
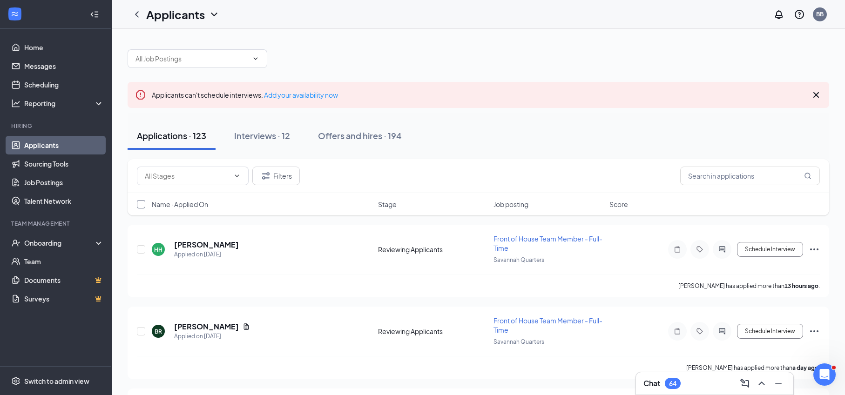
checkbox input "true"
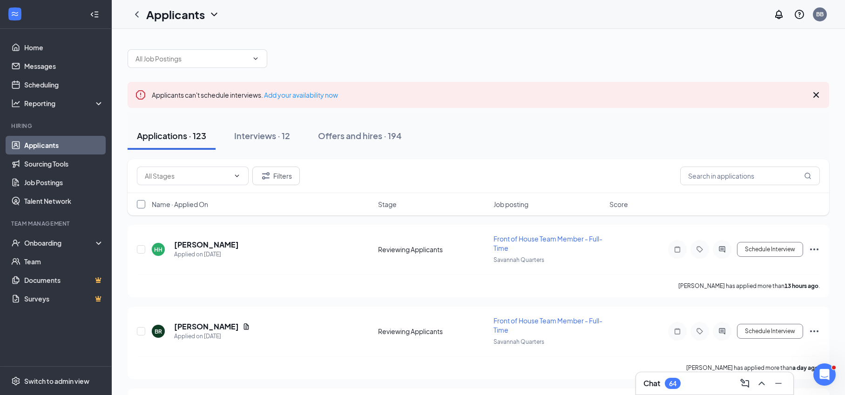
checkbox input "true"
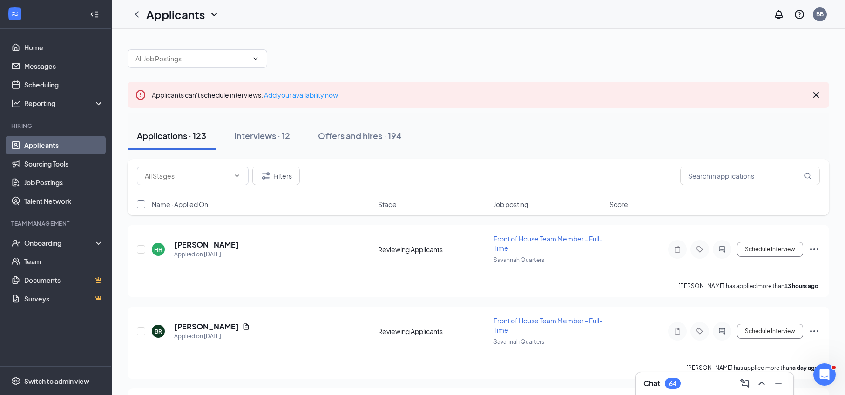
checkbox input "true"
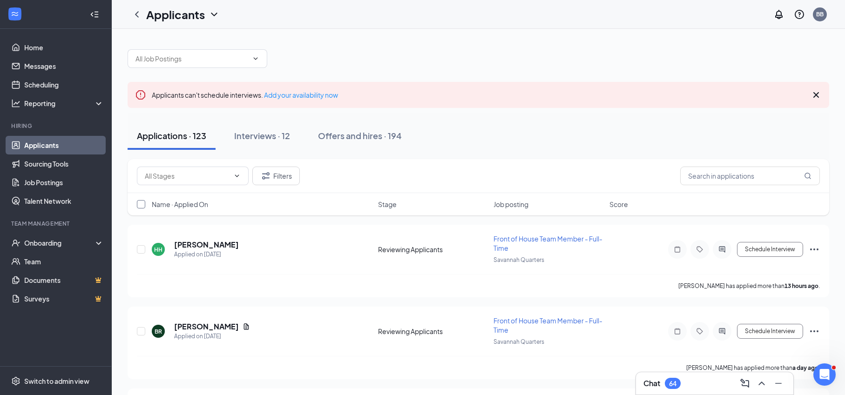
checkbox input "true"
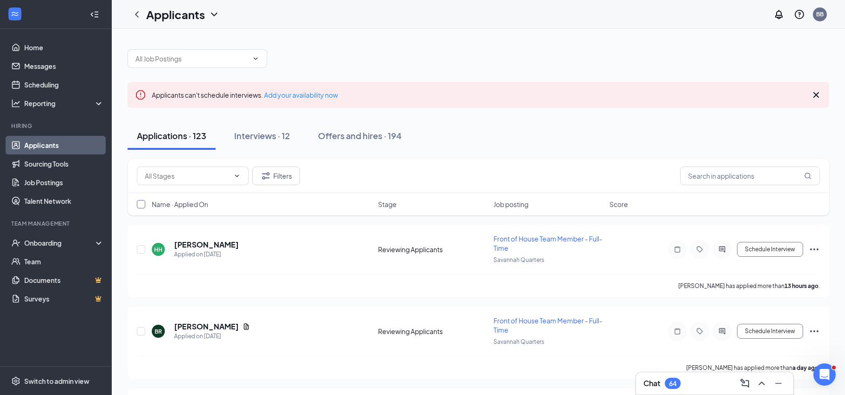
checkbox input "true"
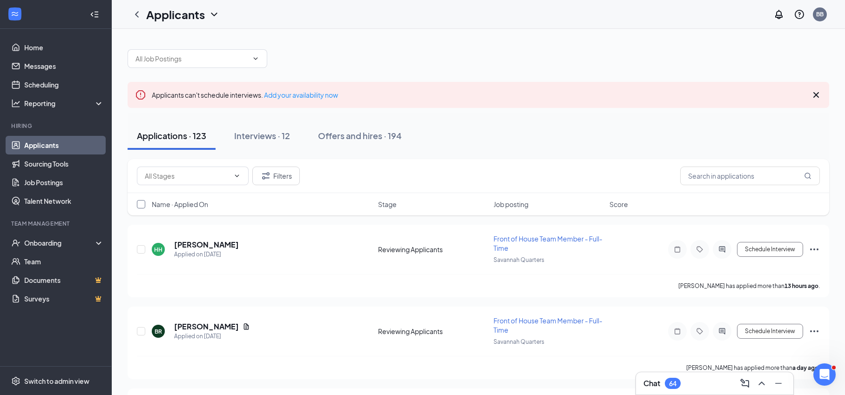
checkbox input "true"
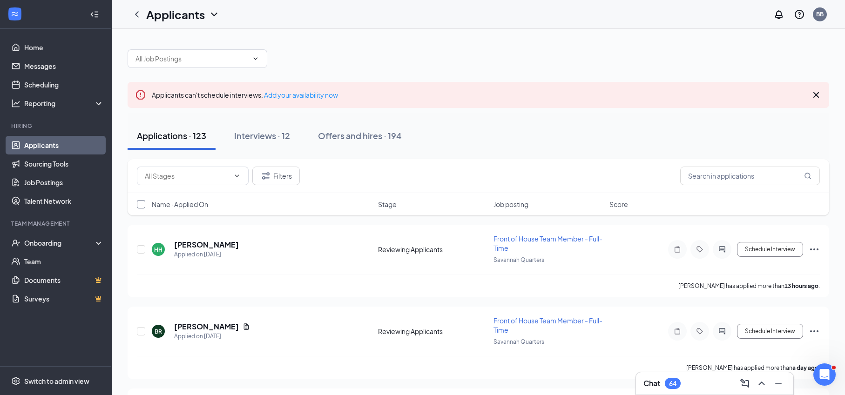
checkbox input "true"
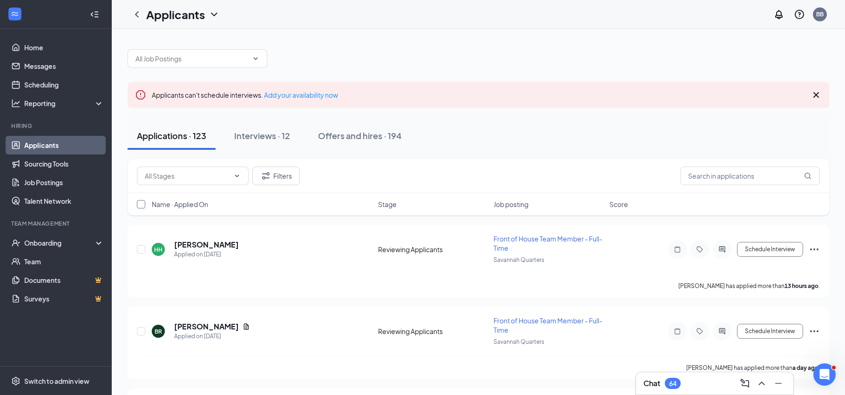
checkbox input "true"
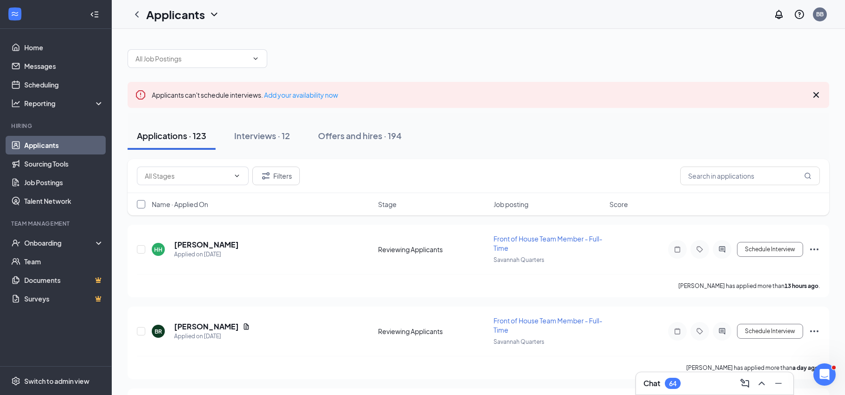
checkbox input "true"
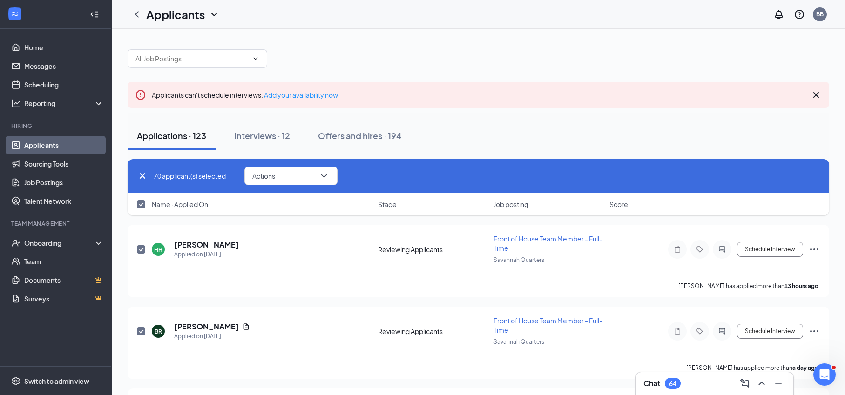
click at [453, 118] on div "Applications · 123 Interviews · 12 Offers and hires · 194" at bounding box center [479, 136] width 702 height 47
click at [143, 174] on icon "Cross" at bounding box center [142, 175] width 11 height 11
checkbox input "false"
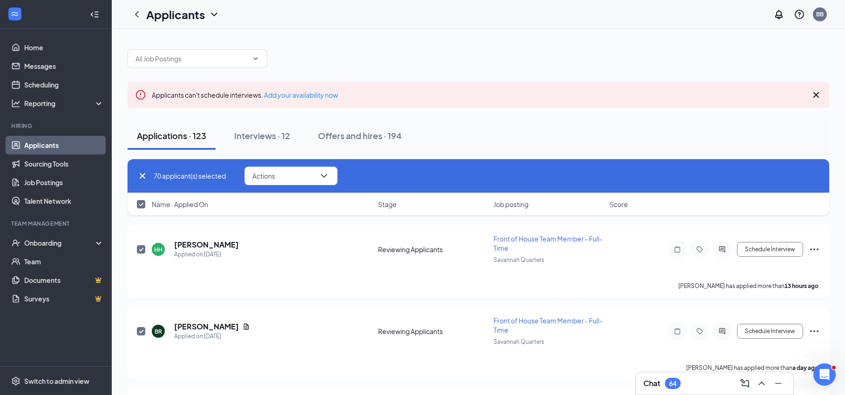
checkbox input "false"
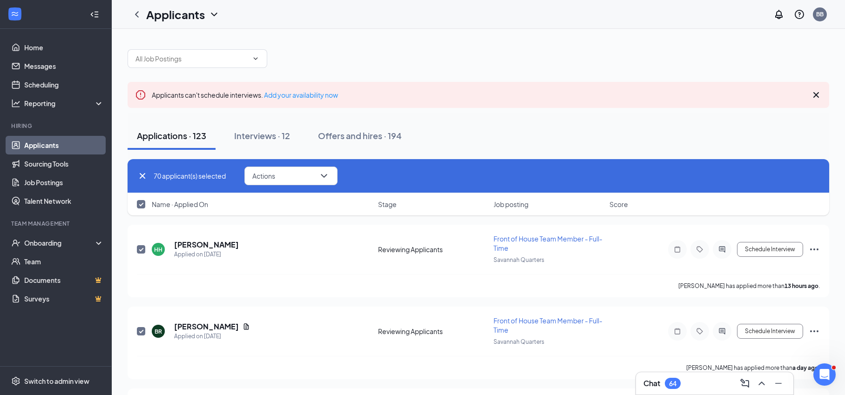
checkbox input "false"
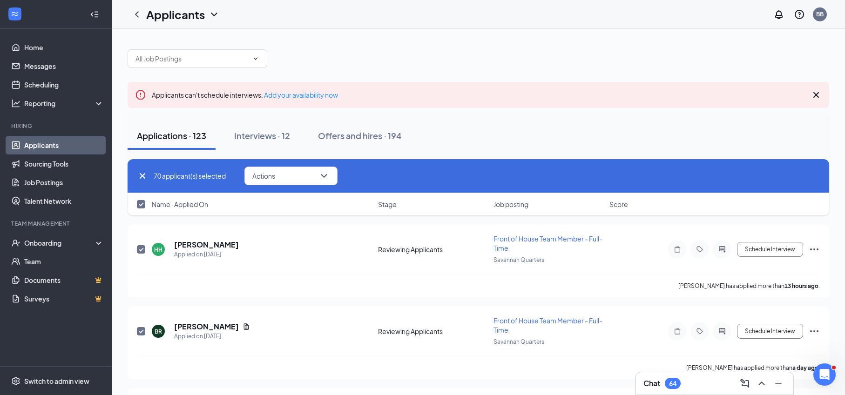
checkbox input "false"
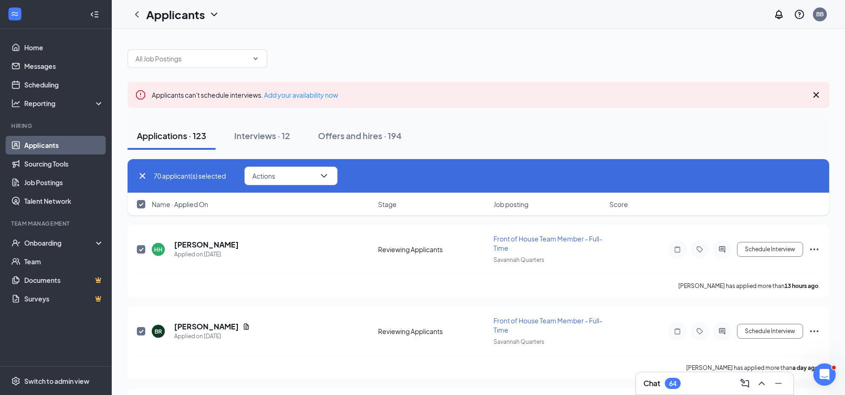
checkbox input "false"
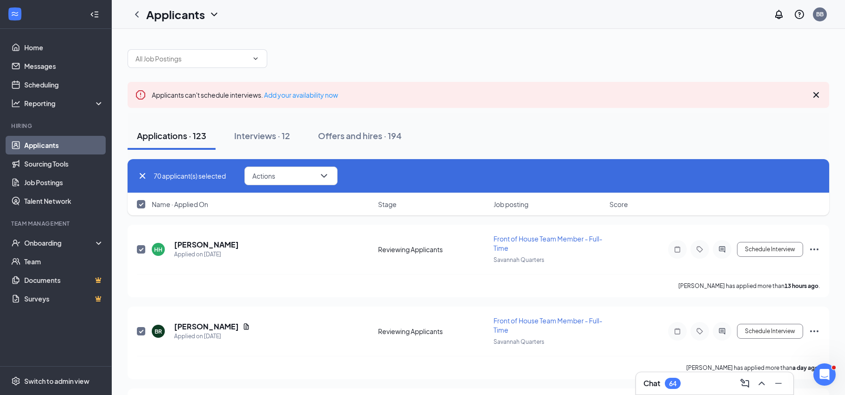
checkbox input "false"
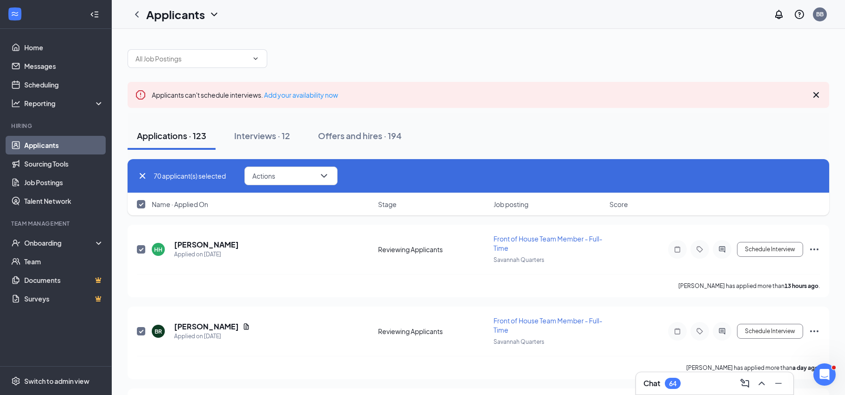
checkbox input "false"
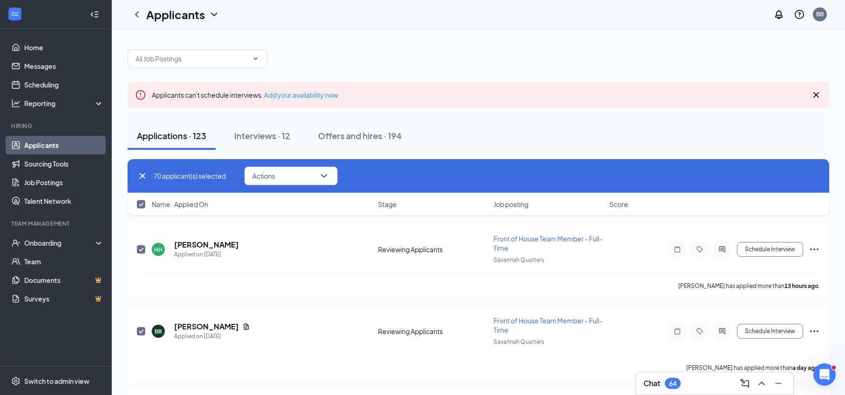
checkbox input "false"
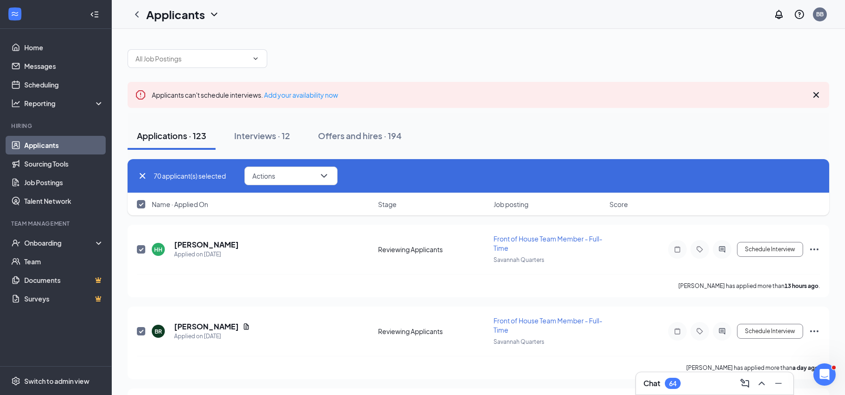
checkbox input "false"
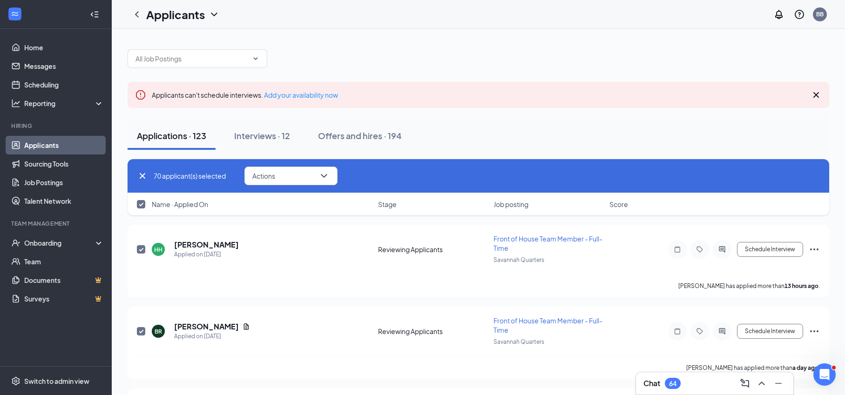
checkbox input "false"
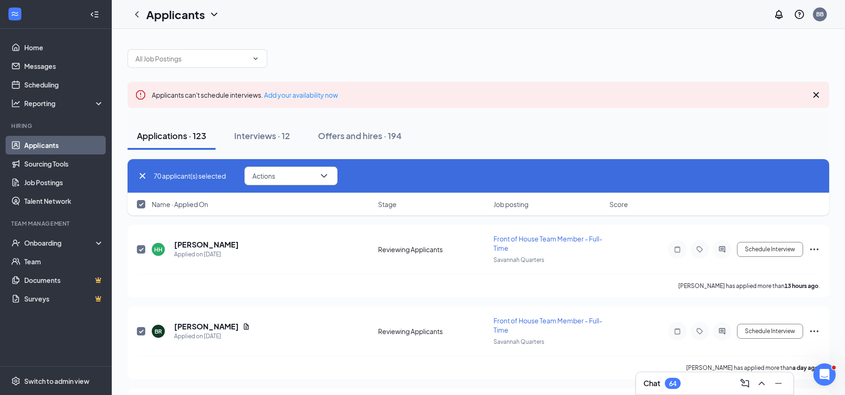
checkbox input "false"
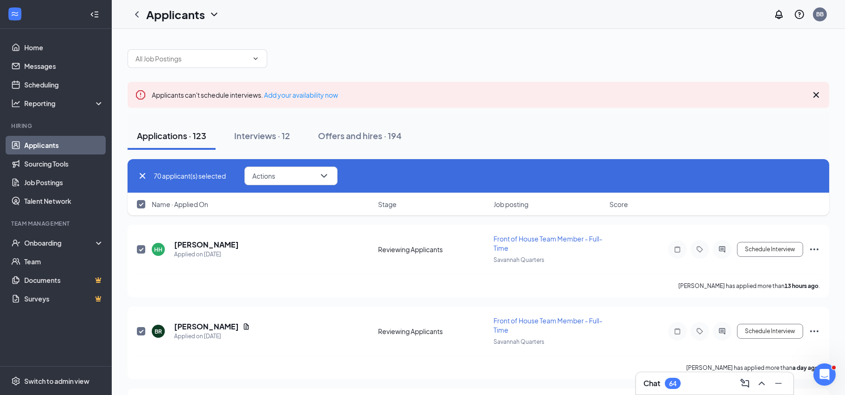
checkbox input "false"
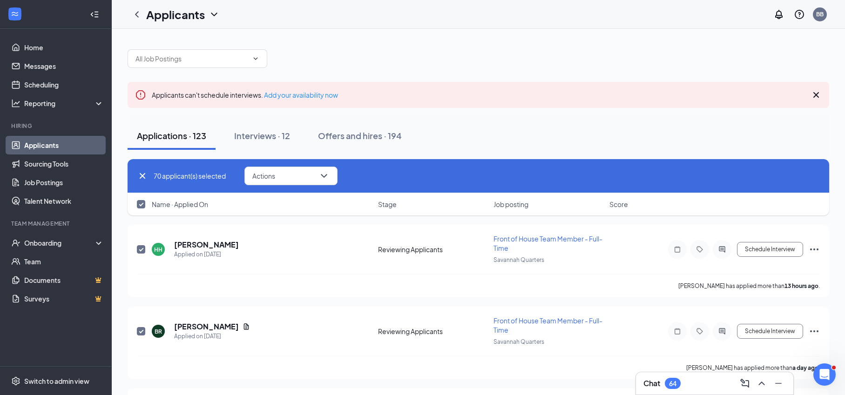
checkbox input "false"
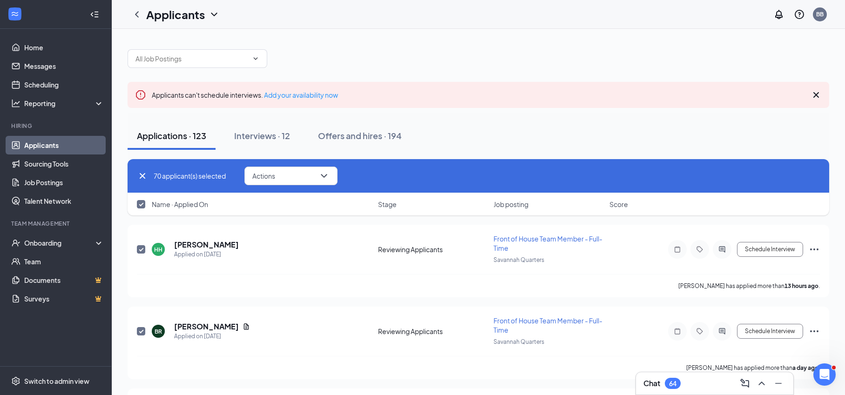
checkbox input "false"
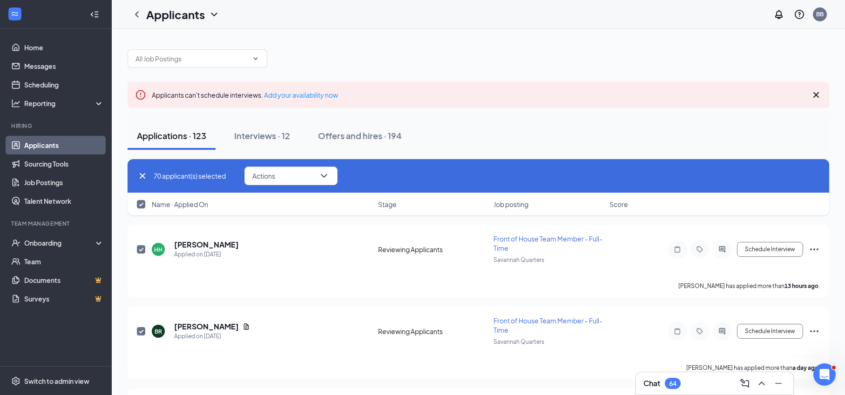
checkbox input "false"
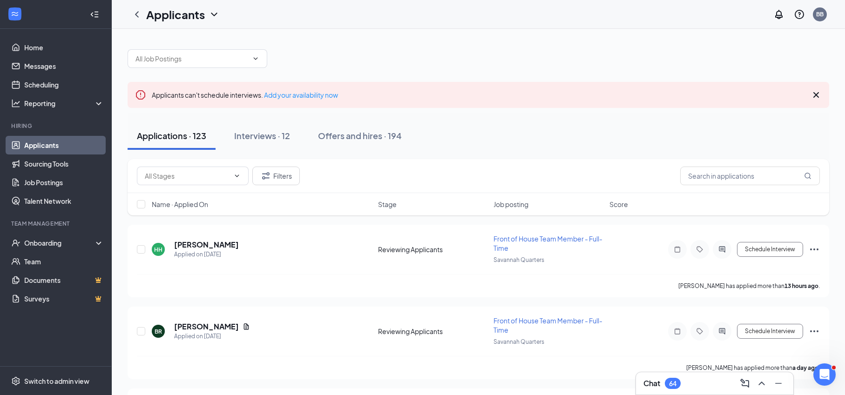
click at [196, 179] on input "text" at bounding box center [187, 176] width 85 height 10
click at [192, 240] on div "Reviewing Applicants (114)" at bounding box center [184, 241] width 81 height 10
type input "Reviewing Applicants (114)"
click at [142, 204] on input "checkbox" at bounding box center [141, 204] width 8 height 8
checkbox input "true"
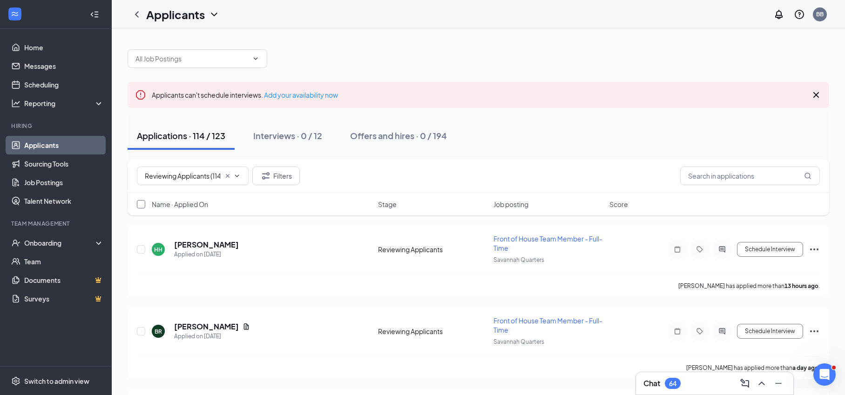
checkbox input "true"
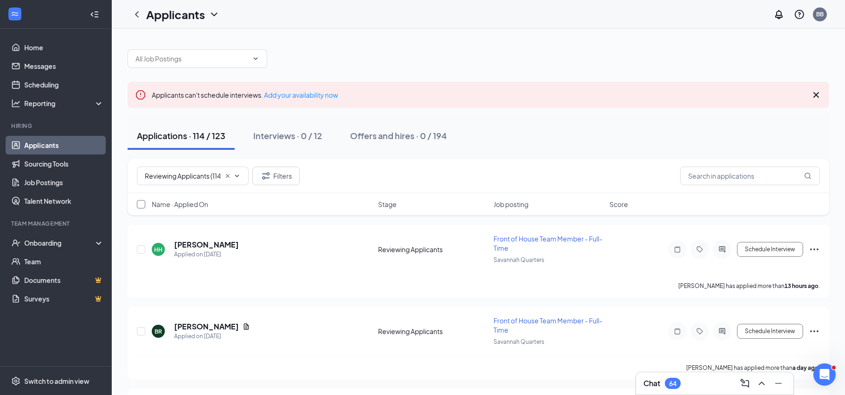
checkbox input "true"
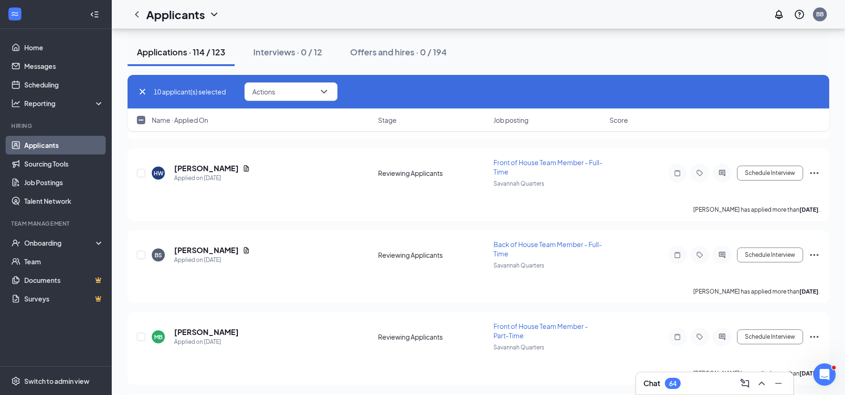
scroll to position [1211, 0]
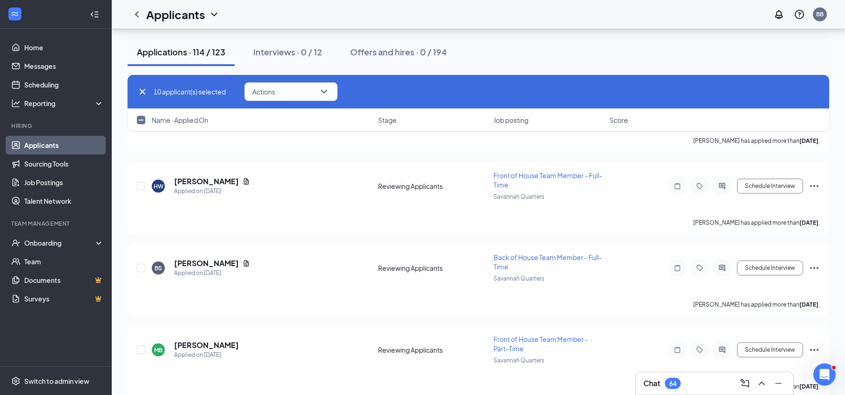
click at [141, 121] on input "checkbox" at bounding box center [141, 120] width 8 height 8
checkbox input "true"
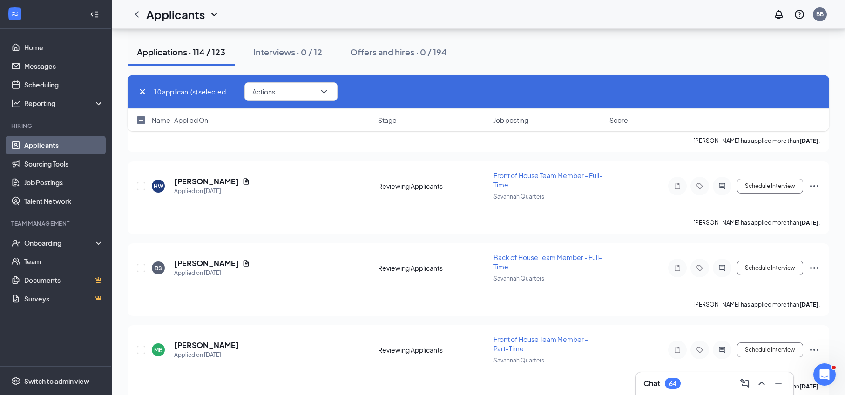
checkbox input "true"
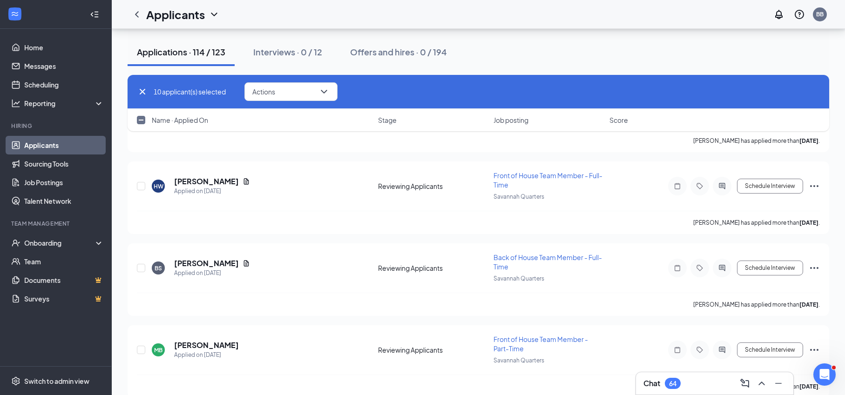
checkbox input "true"
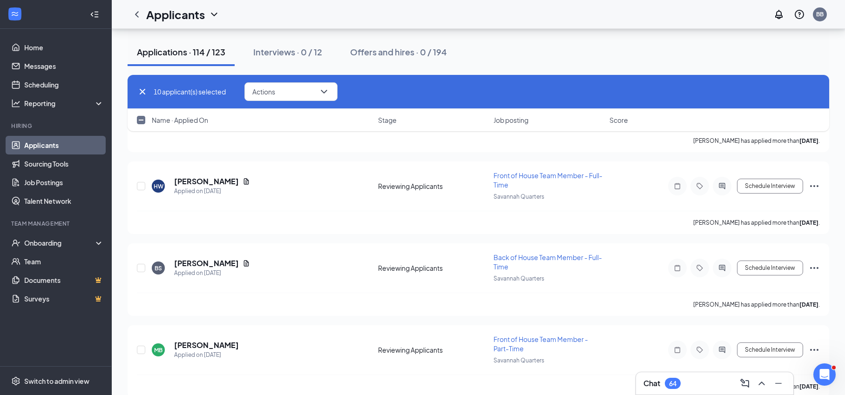
checkbox input "true"
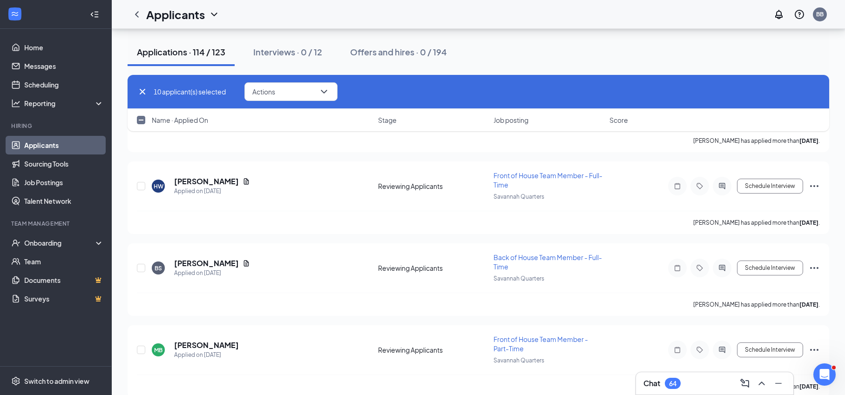
checkbox input "true"
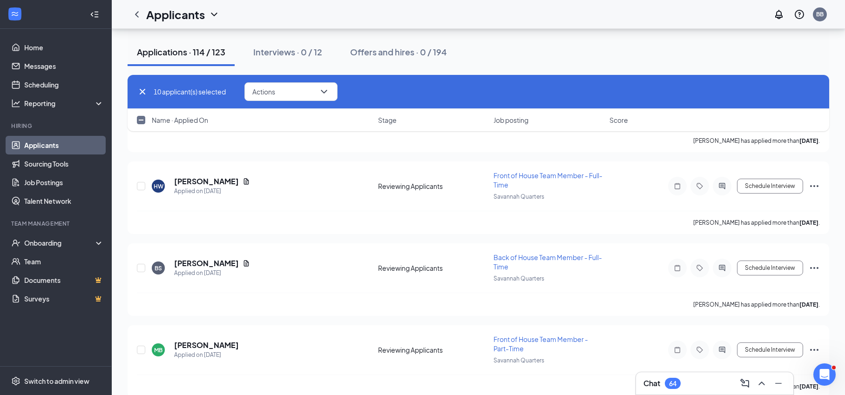
checkbox input "true"
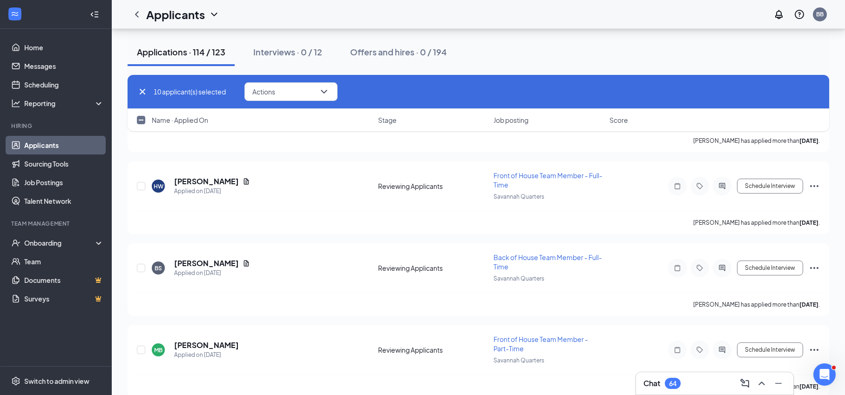
checkbox input "true"
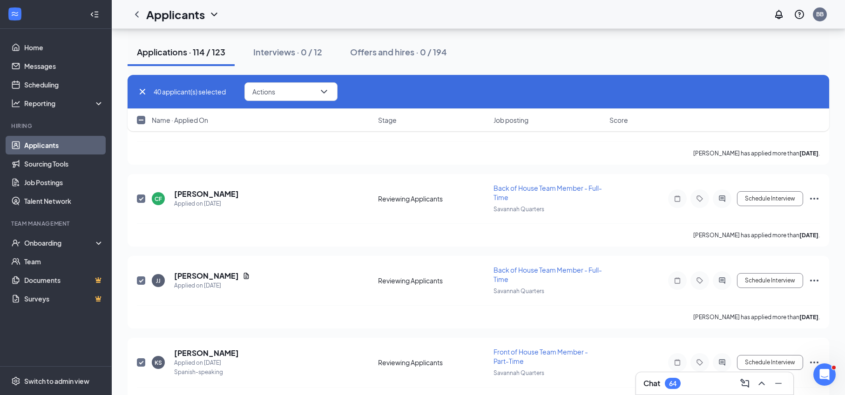
checkbox input "false"
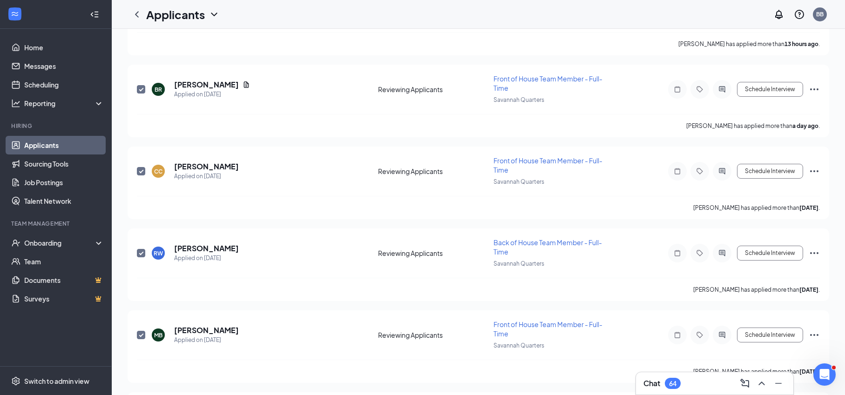
scroll to position [0, 0]
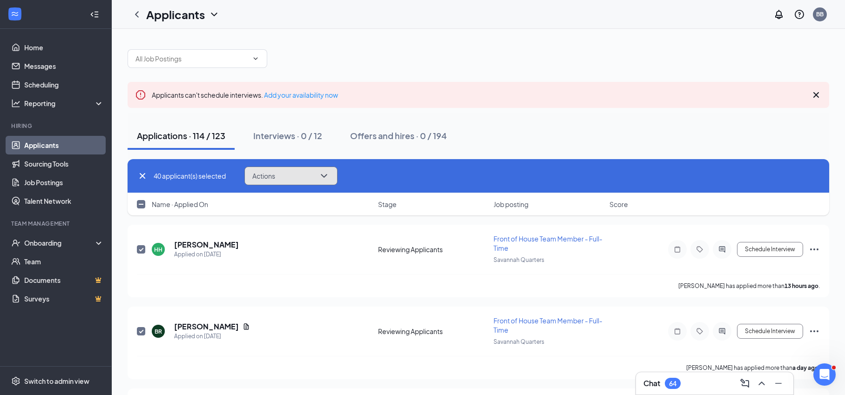
click at [328, 176] on icon "ChevronDown" at bounding box center [323, 175] width 11 height 11
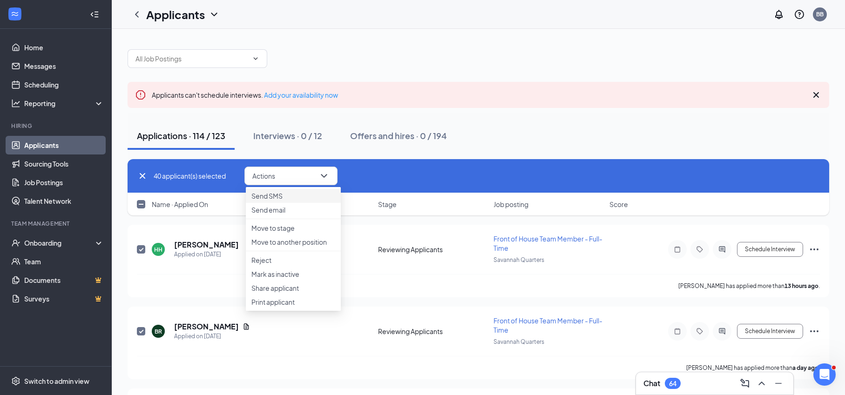
click at [305, 198] on p "Send SMS" at bounding box center [293, 195] width 84 height 9
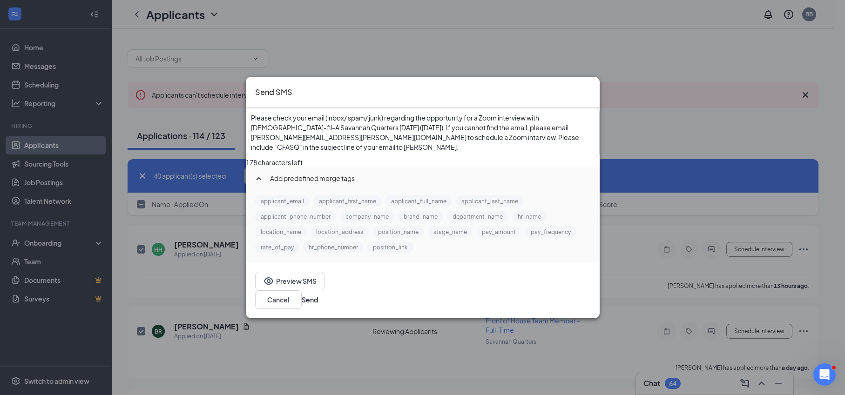
click at [372, 130] on span "Please check your email (inbox/ spam/ junk) regarding the opportunity for a Zoo…" at bounding box center [415, 133] width 329 height 38
click at [318, 305] on button "Send" at bounding box center [310, 300] width 16 height 10
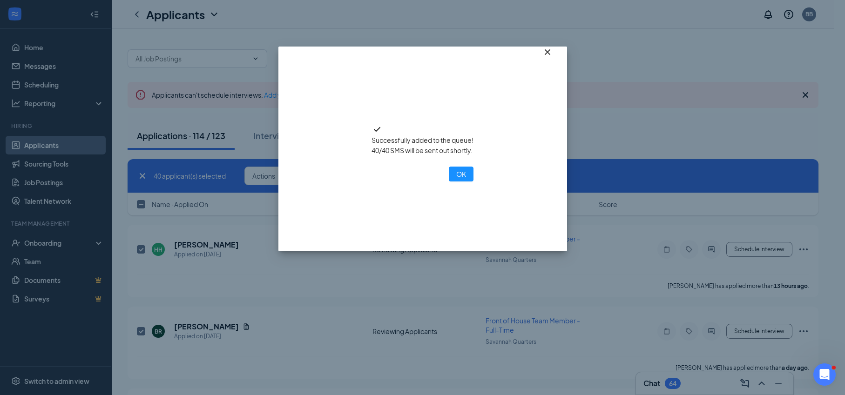
click at [547, 55] on icon "Cross" at bounding box center [547, 52] width 6 height 6
